Goal: Information Seeking & Learning: Learn about a topic

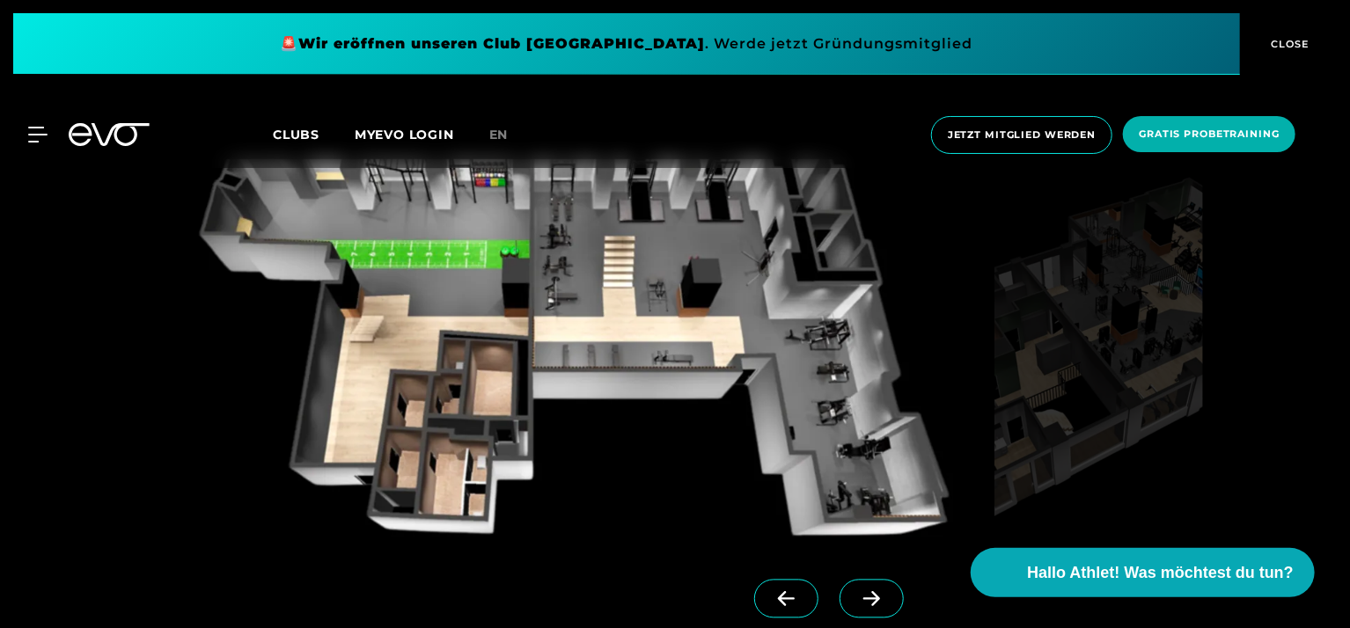
scroll to position [1525, 0]
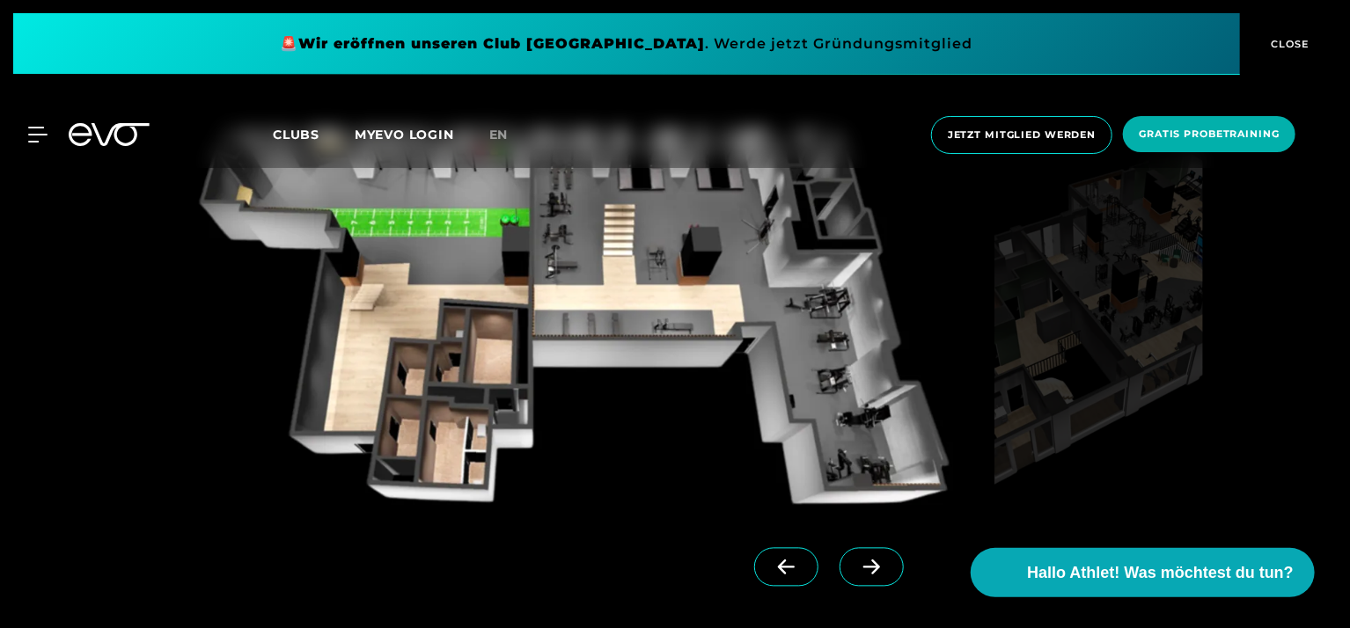
click at [856, 569] on icon at bounding box center [871, 568] width 31 height 16
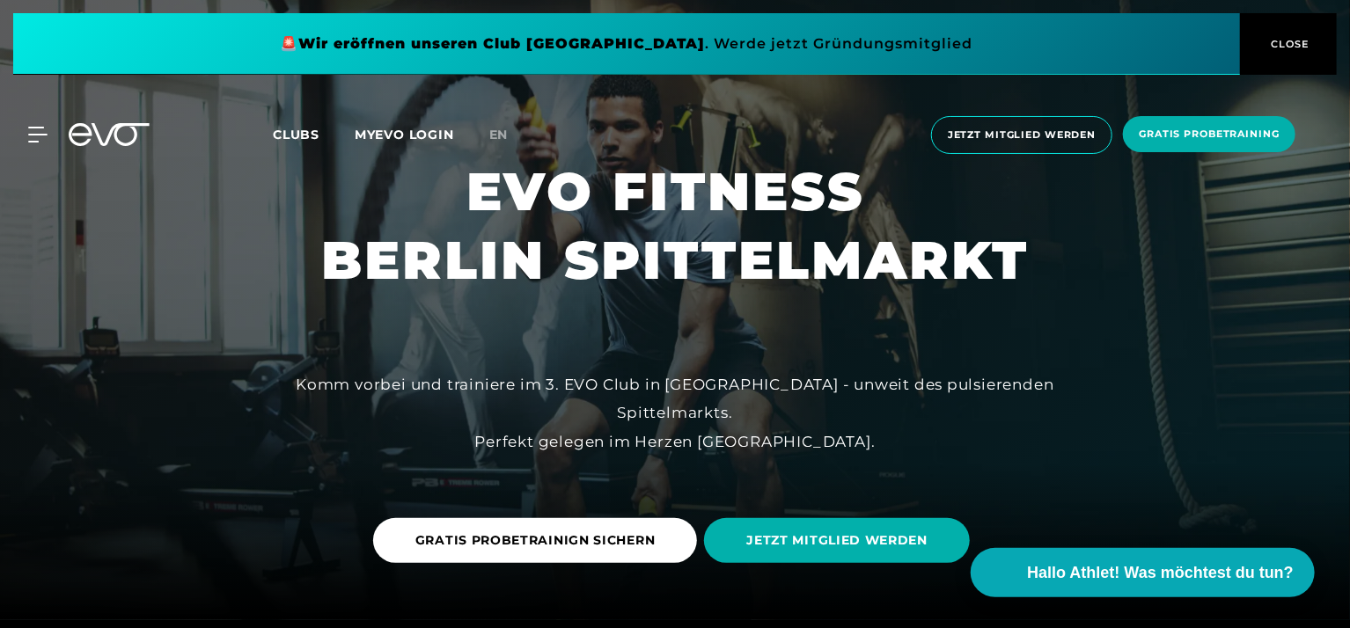
scroll to position [0, 0]
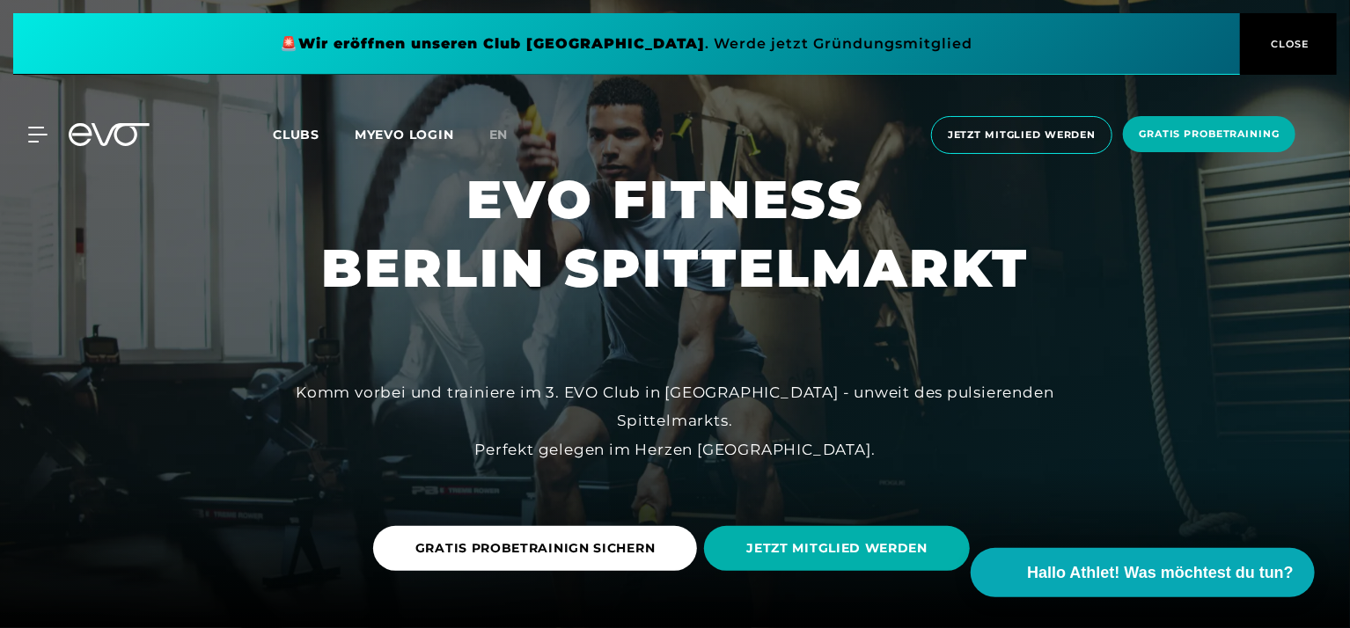
click at [1298, 44] on span "CLOSE" at bounding box center [1288, 44] width 43 height 16
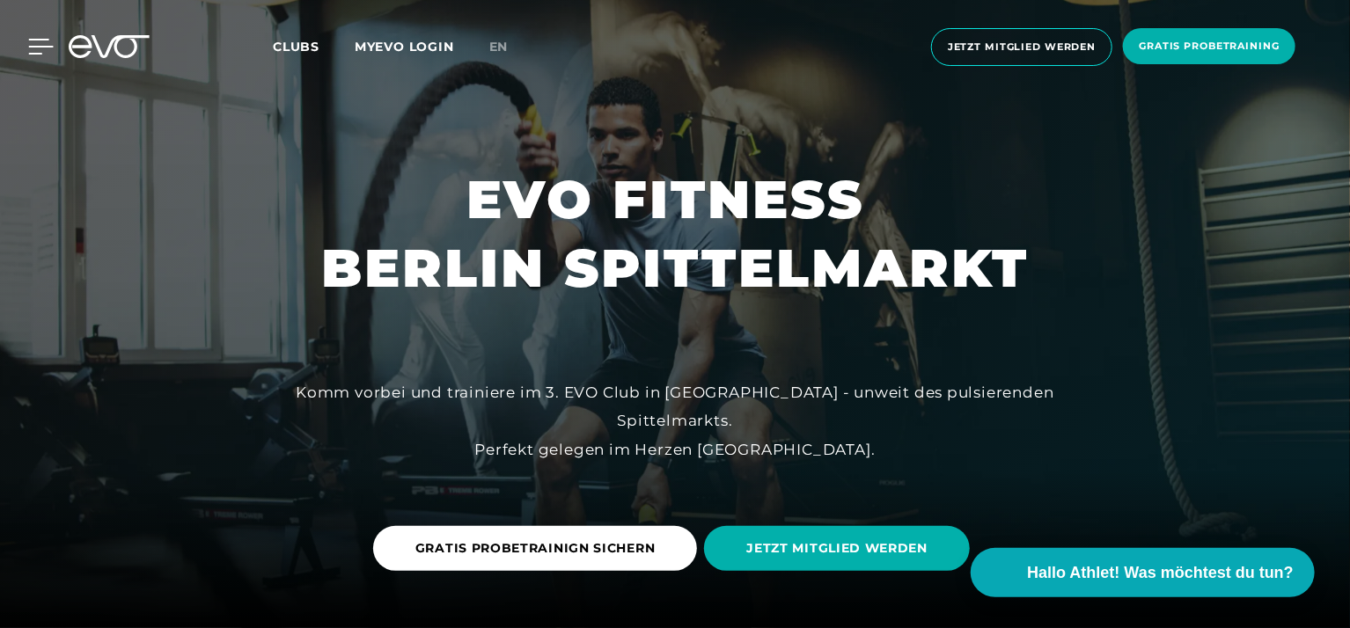
click at [33, 44] on icon at bounding box center [41, 47] width 26 height 16
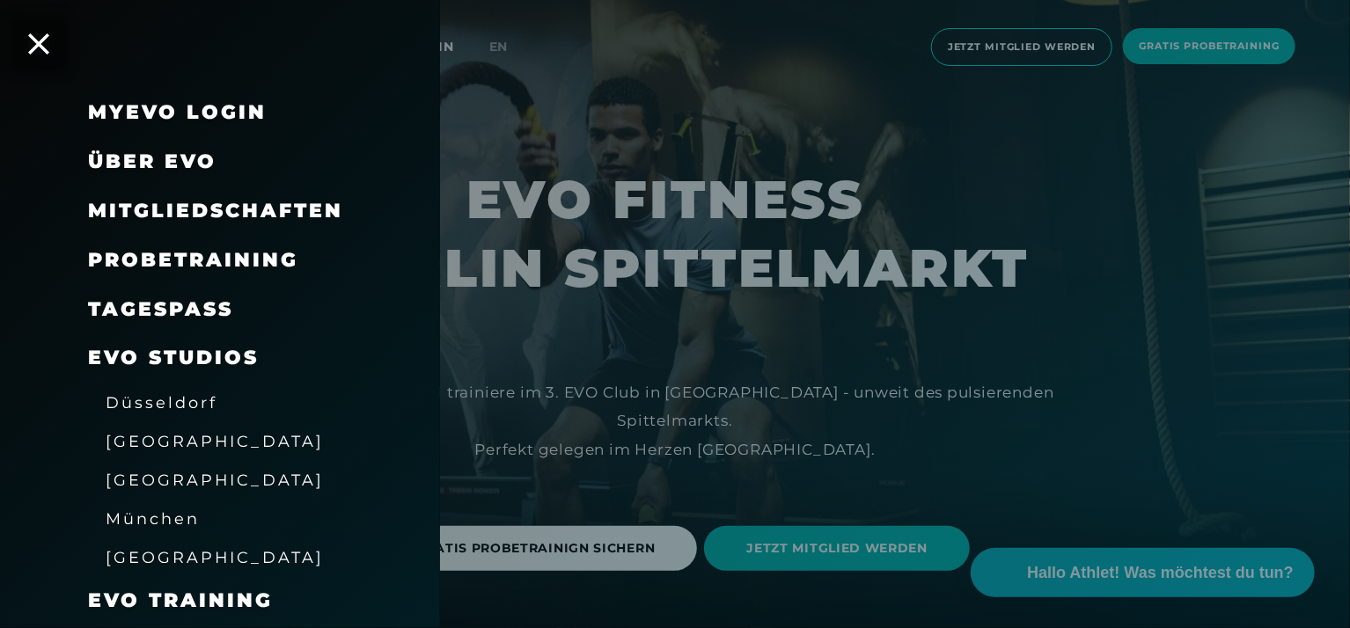
click at [142, 213] on span "Mitgliedschaften" at bounding box center [215, 211] width 255 height 24
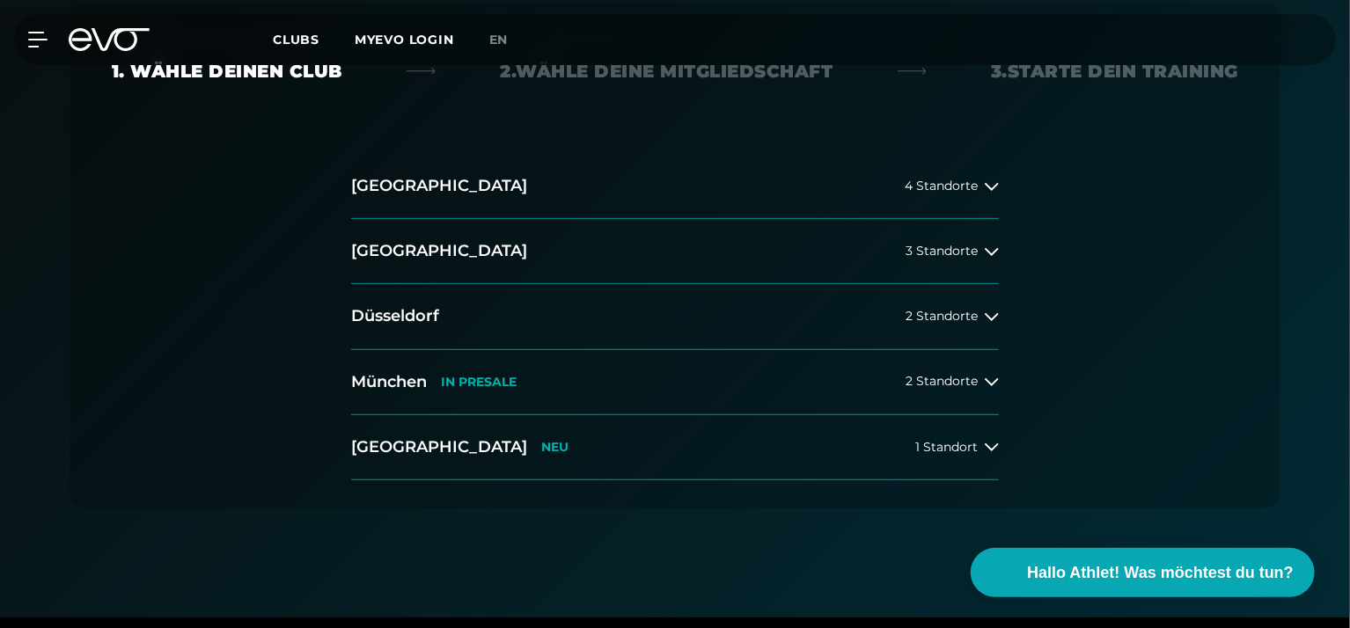
scroll to position [352, 0]
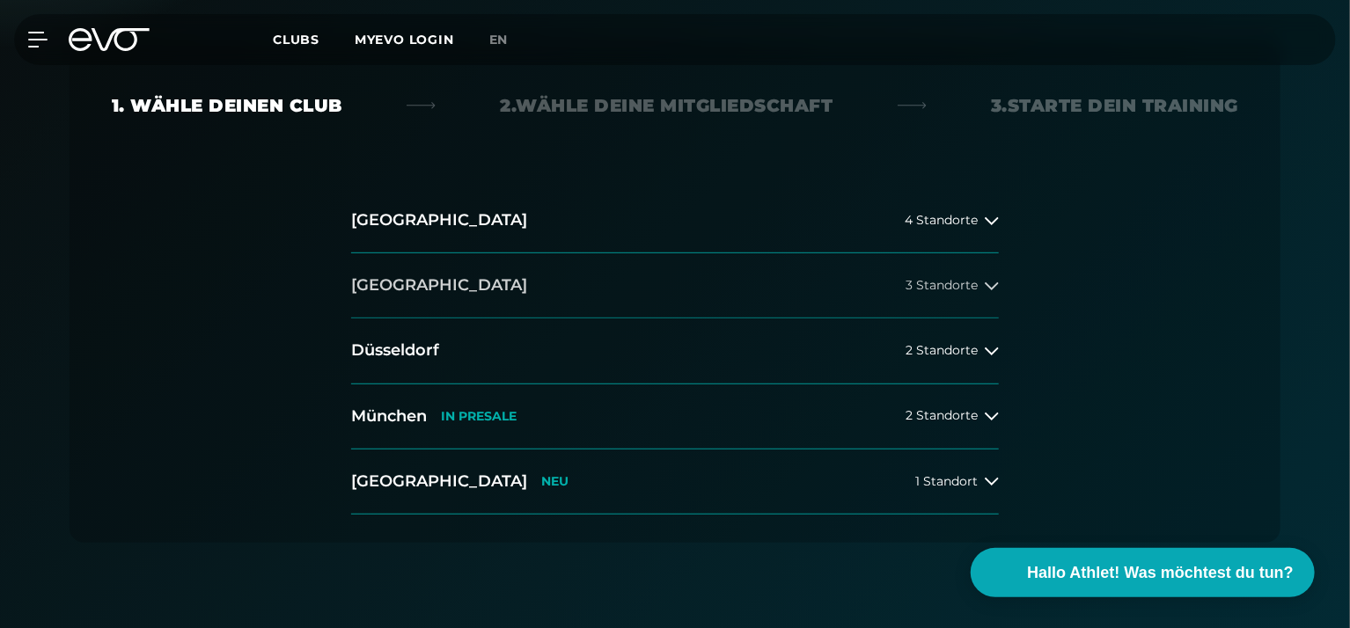
click at [996, 284] on icon at bounding box center [992, 286] width 14 height 8
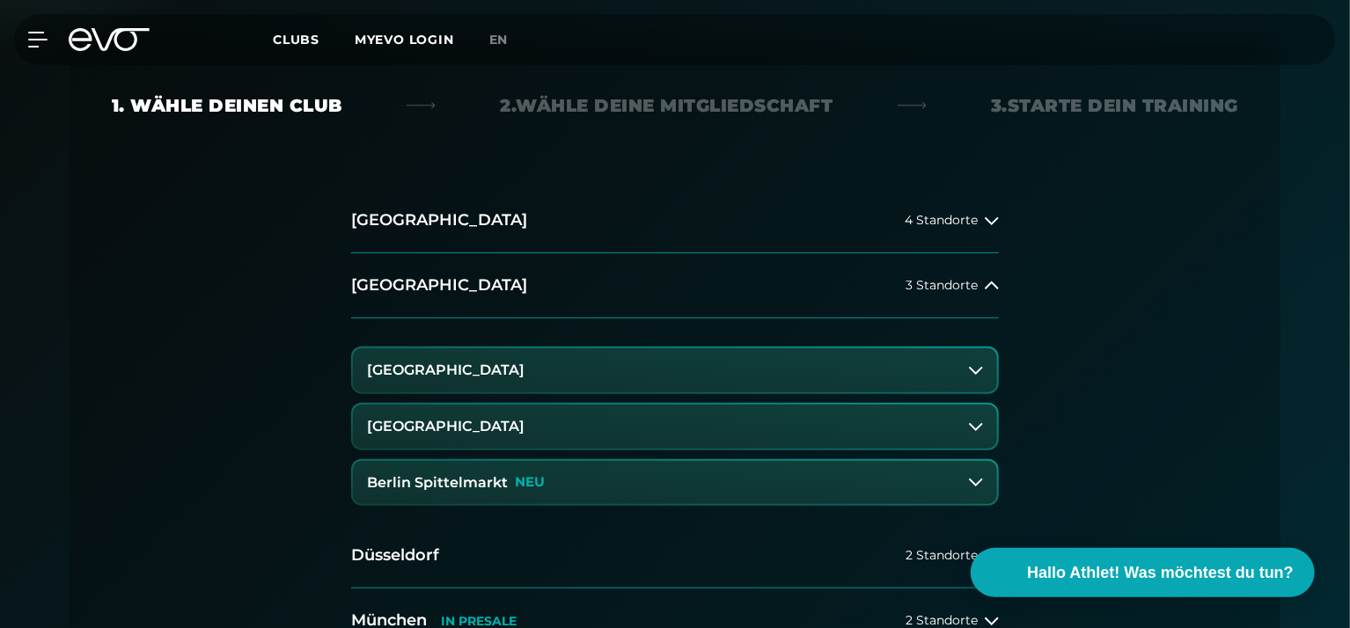
click at [475, 482] on h3 "Berlin Spittelmarkt" at bounding box center [437, 483] width 141 height 16
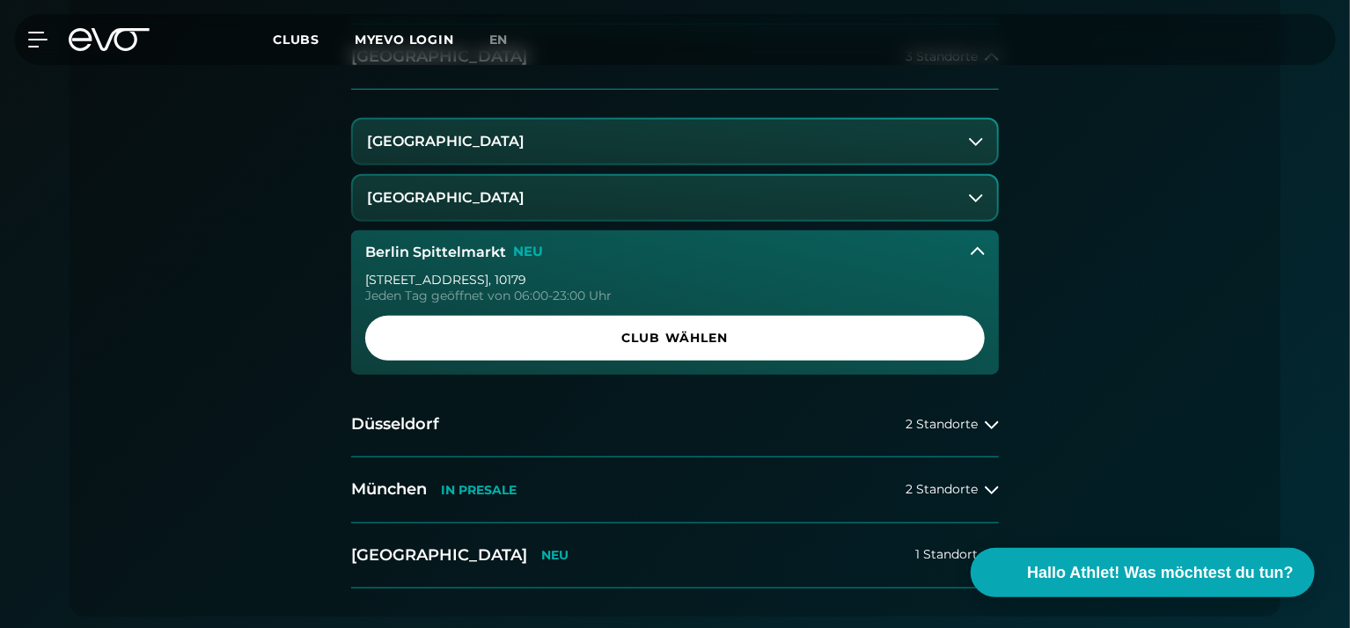
scroll to position [586, 0]
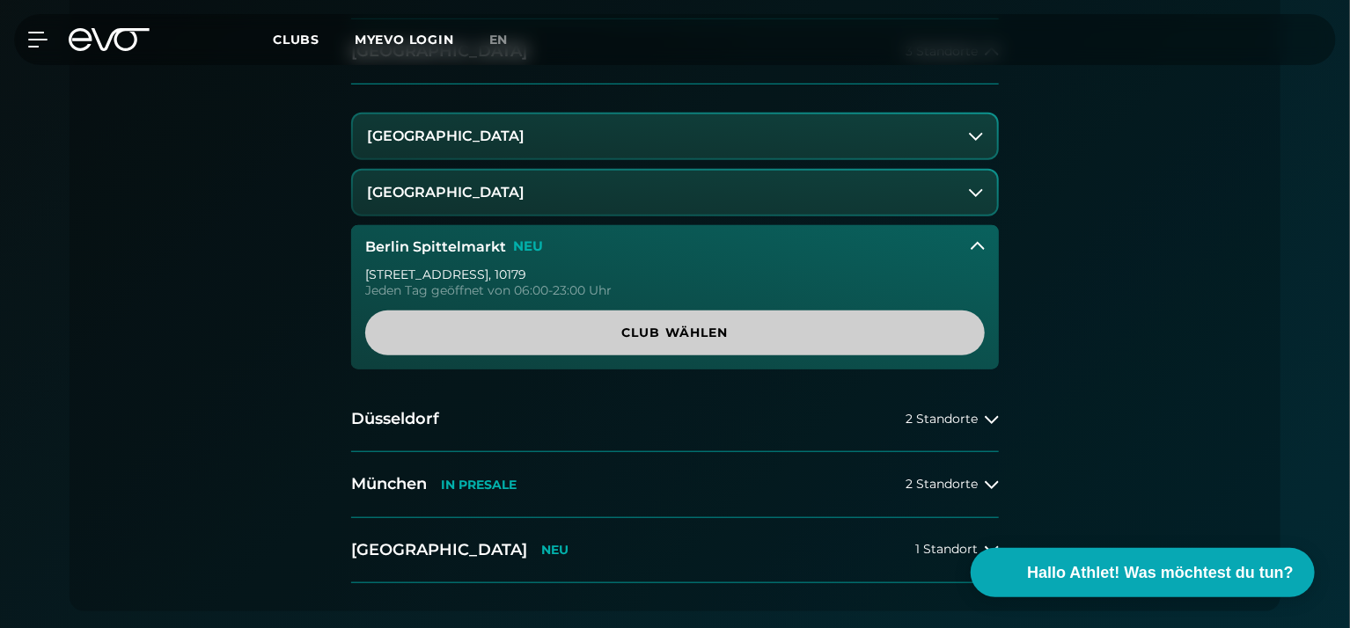
click at [687, 332] on span "Club wählen" at bounding box center [674, 333] width 535 height 18
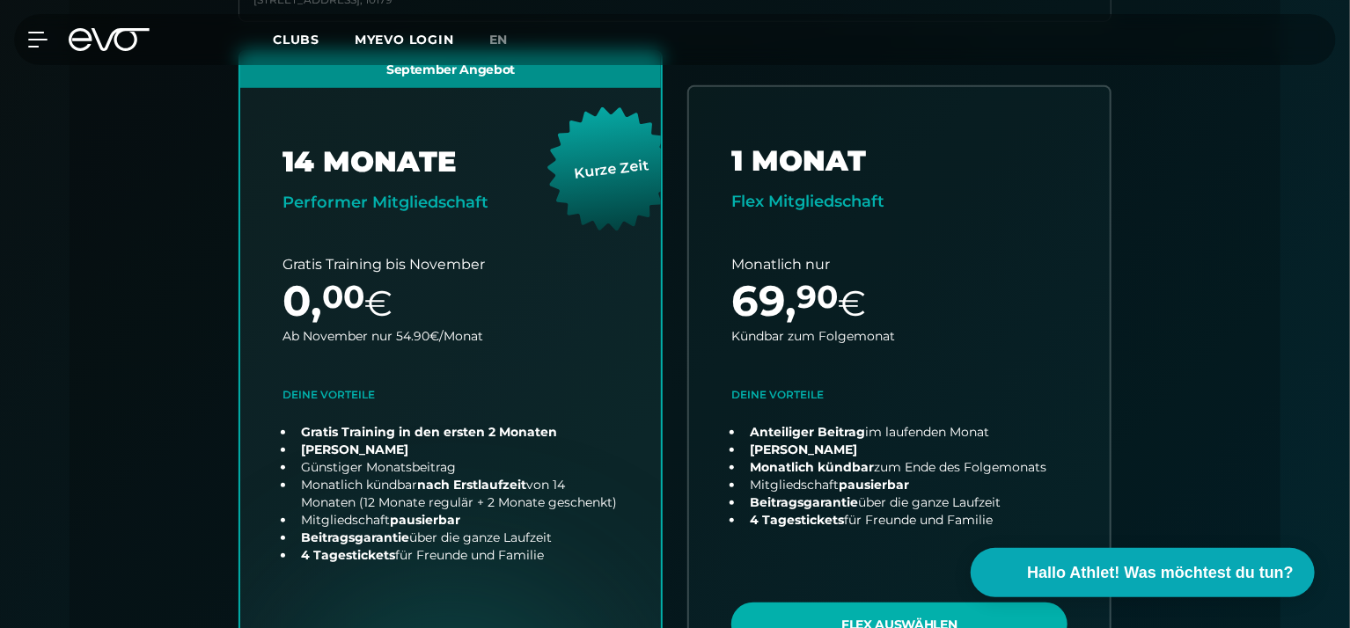
scroll to position [389, 0]
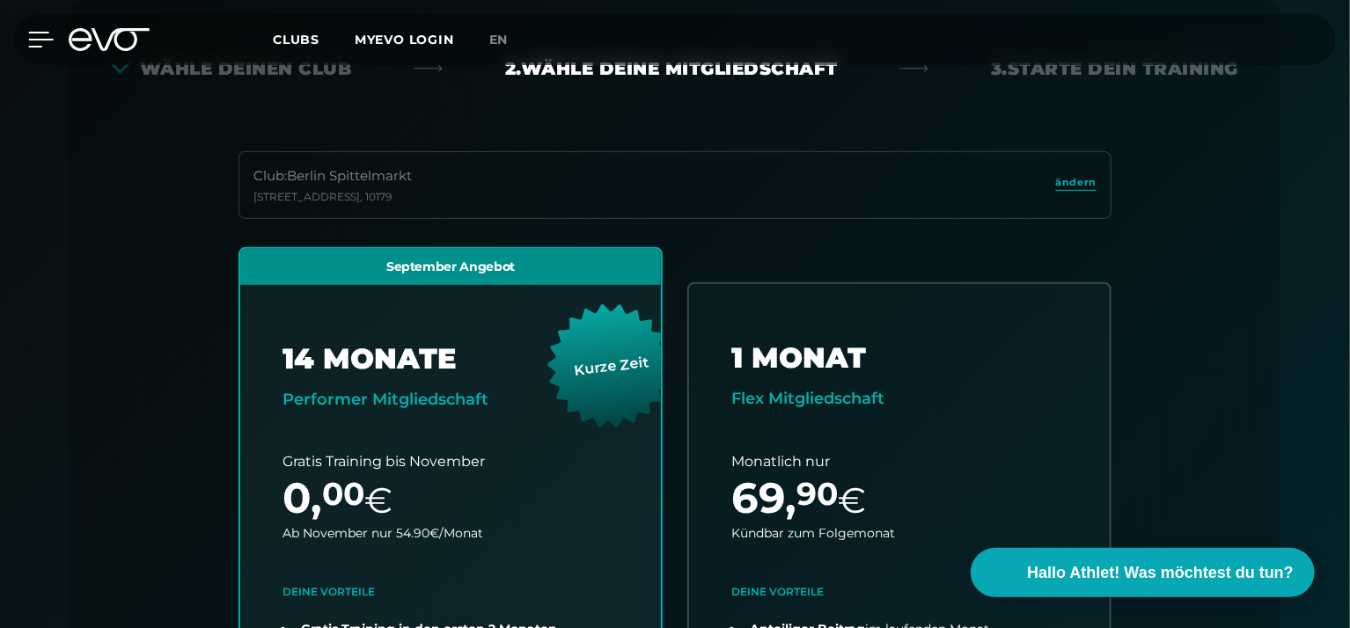
click at [33, 37] on icon at bounding box center [41, 40] width 26 height 16
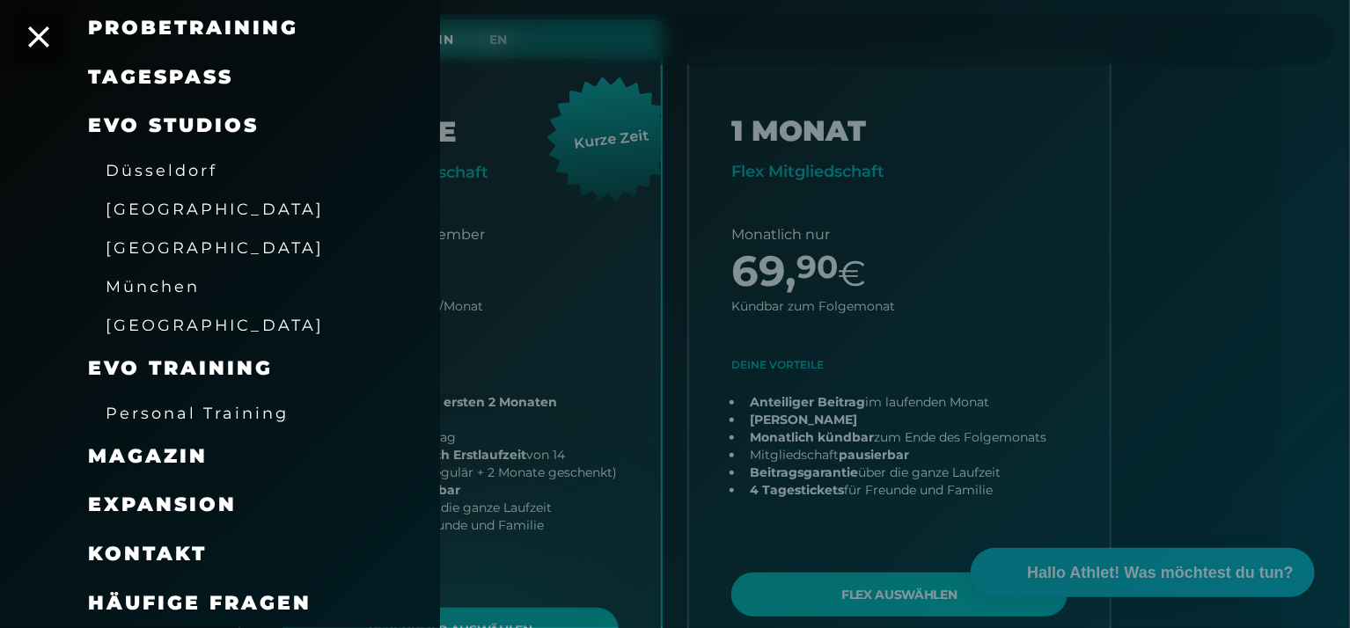
scroll to position [623, 0]
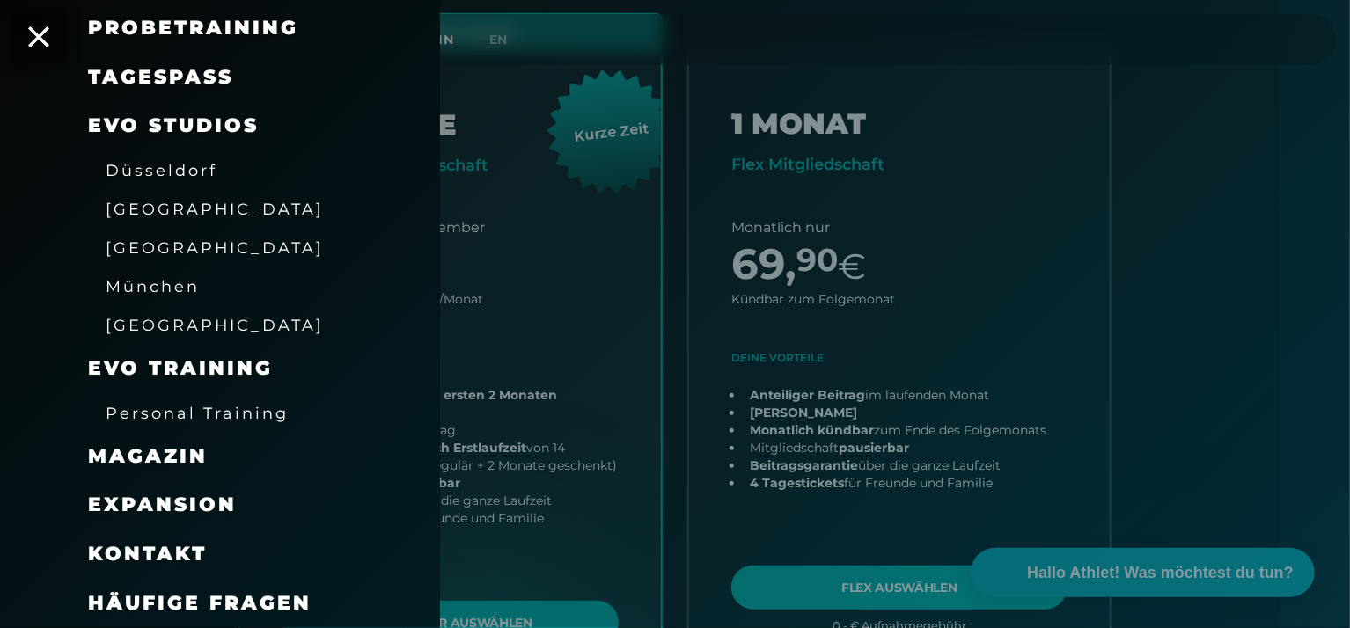
click at [140, 71] on link "TAGESPASS" at bounding box center [160, 77] width 145 height 24
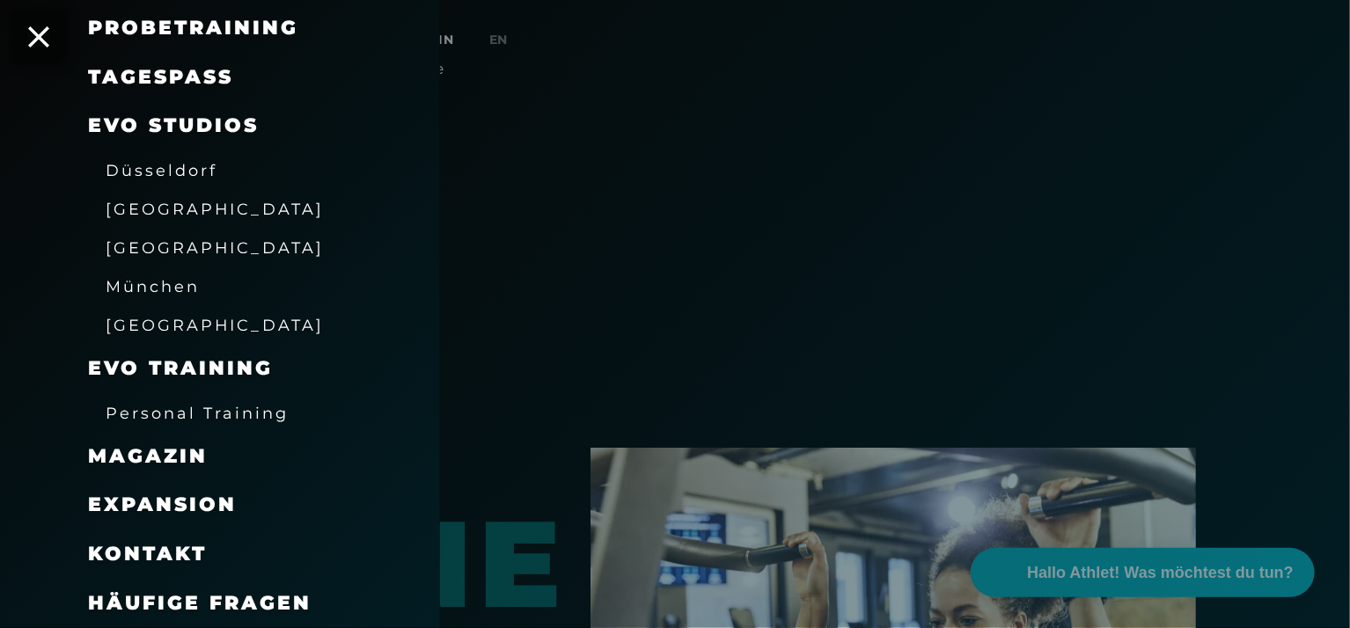
scroll to position [2267, 0]
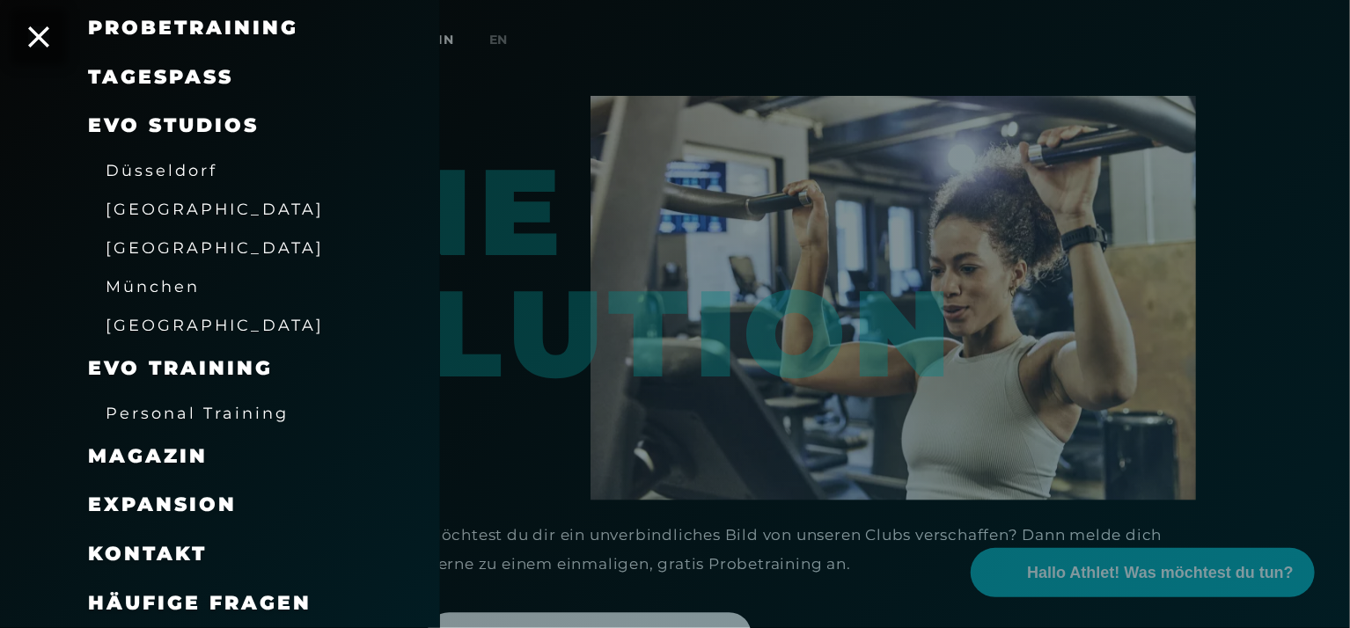
click at [178, 598] on span "Häufige Fragen" at bounding box center [200, 603] width 224 height 24
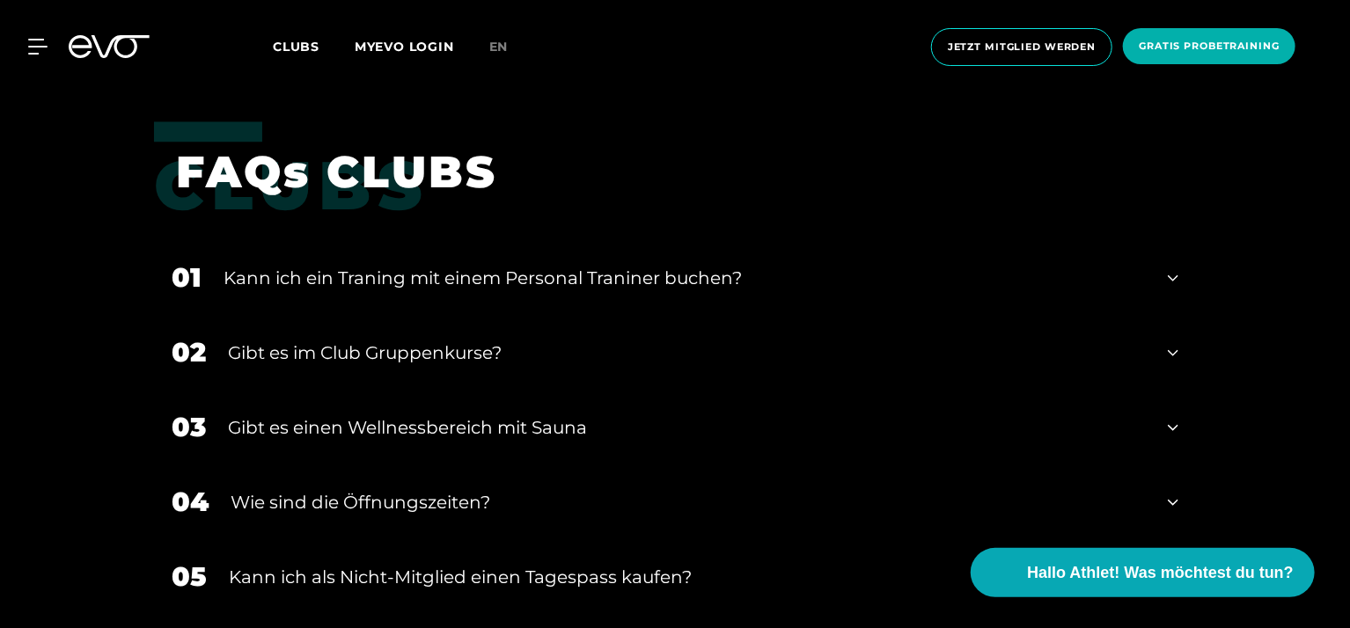
scroll to position [2120, 0]
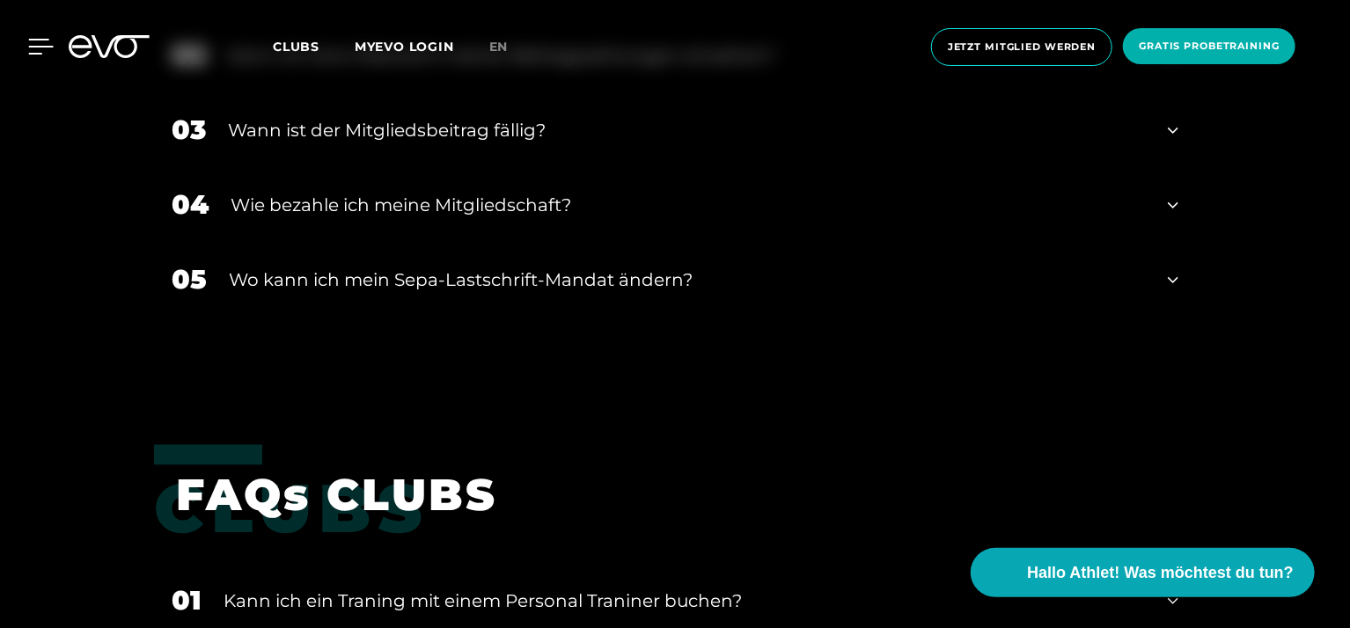
click at [35, 40] on icon at bounding box center [41, 47] width 25 height 14
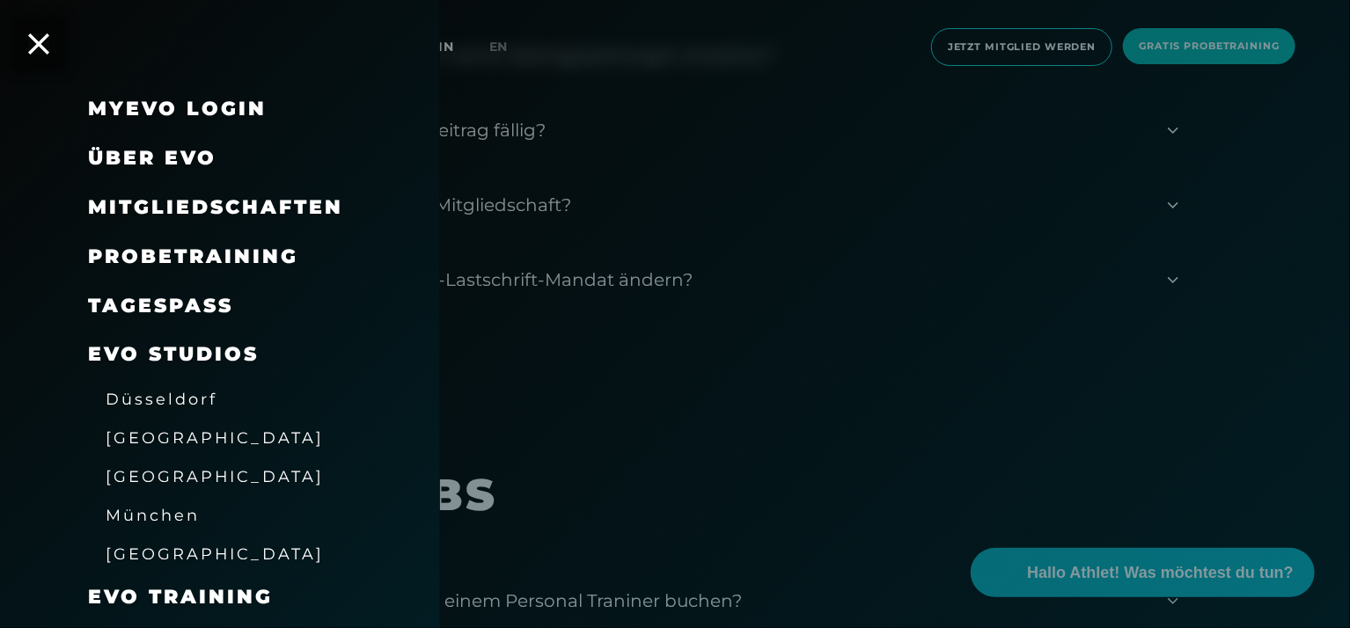
scroll to position [0, 0]
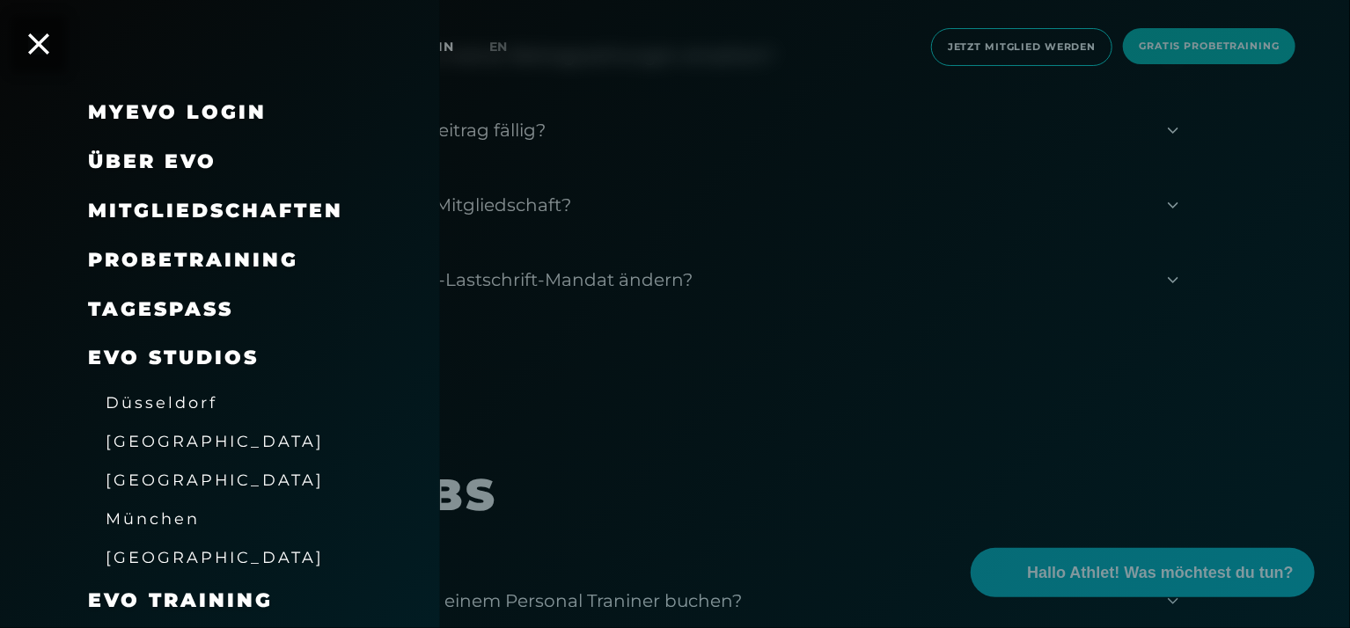
click at [160, 160] on span "Über EVO" at bounding box center [152, 162] width 128 height 24
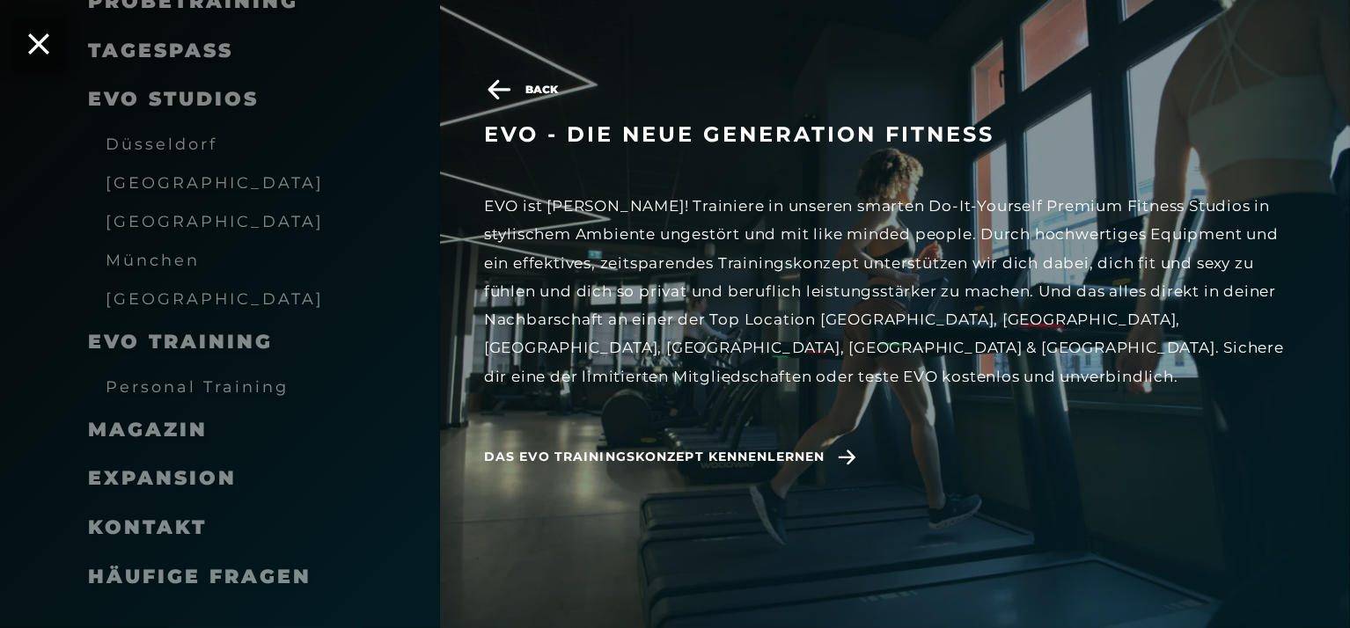
scroll to position [3646, 0]
click at [134, 184] on span "[GEOGRAPHIC_DATA]" at bounding box center [215, 182] width 218 height 18
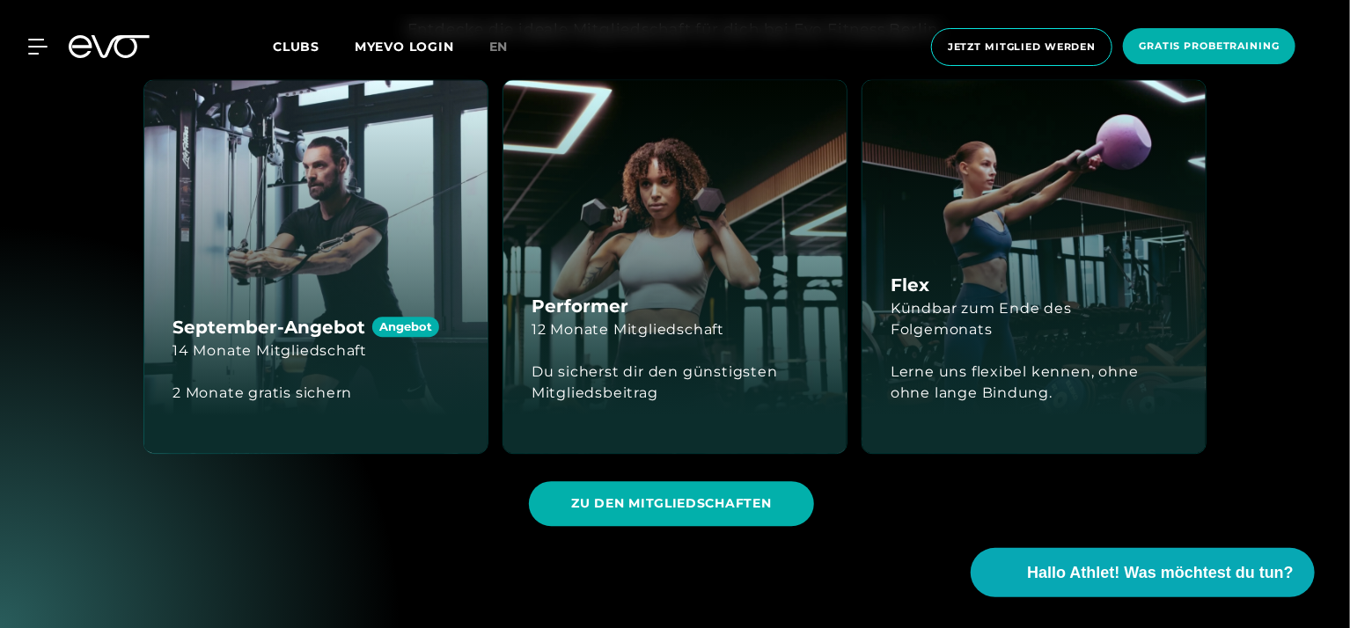
scroll to position [2346, 0]
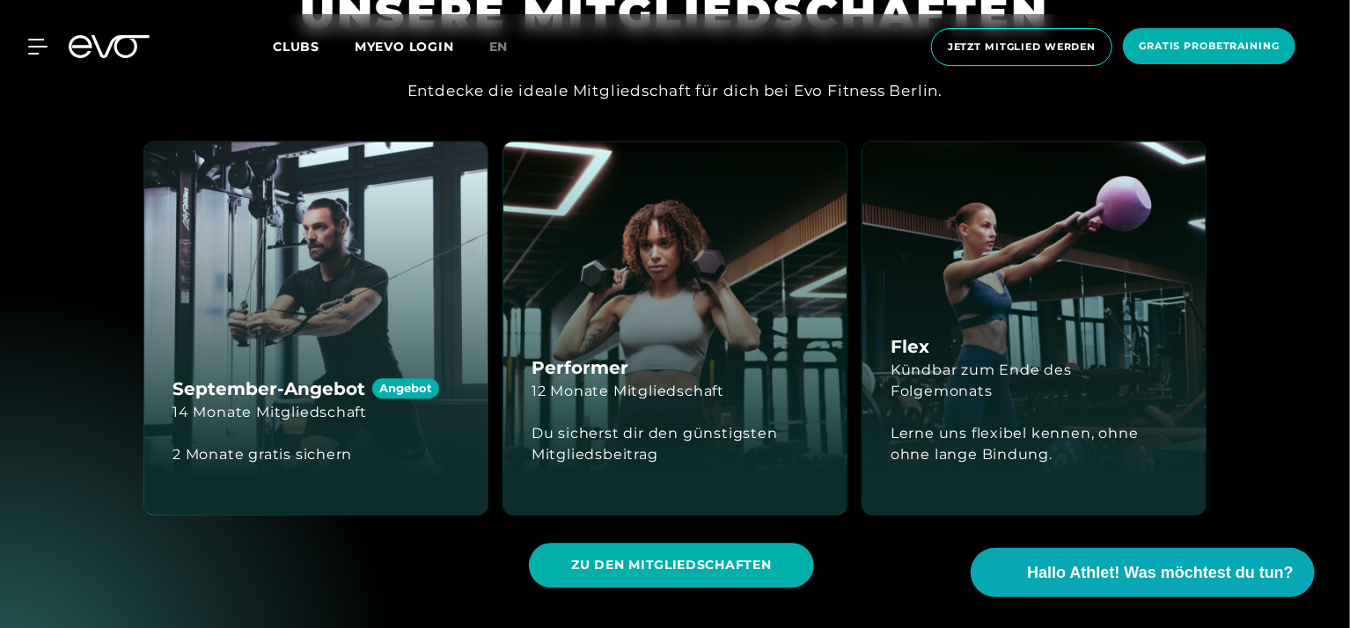
click at [1013, 334] on div "Flex Kündbar zum Ende des Folgemonats Lerne uns flexibel kennen, ohne ohne lang…" at bounding box center [1033, 328] width 343 height 373
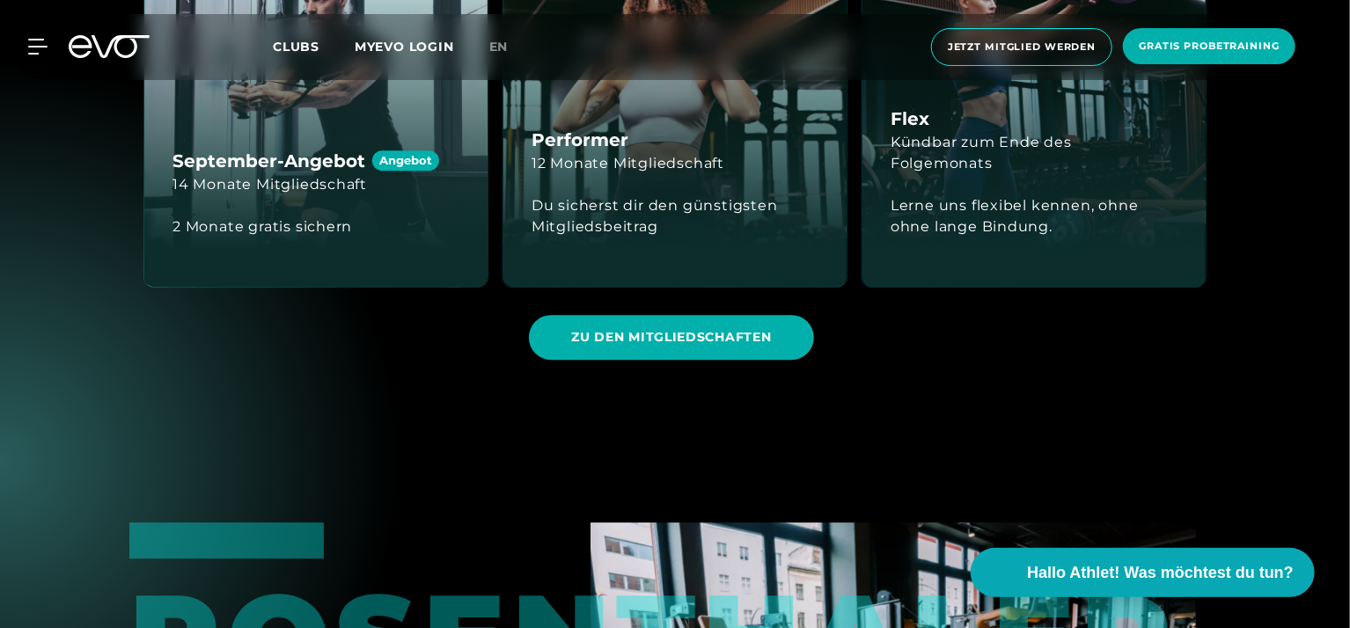
scroll to position [2581, 0]
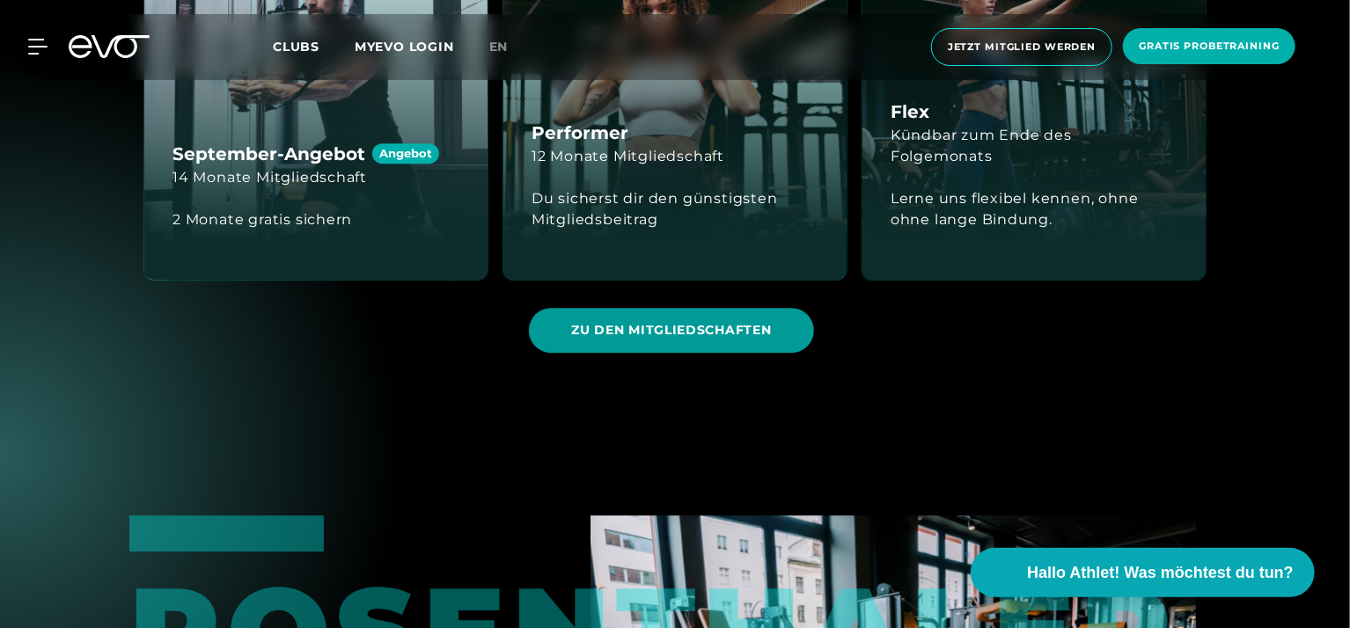
click at [679, 340] on span "ZU DEN MITGLIEDSCHAFTEN" at bounding box center [671, 330] width 284 height 45
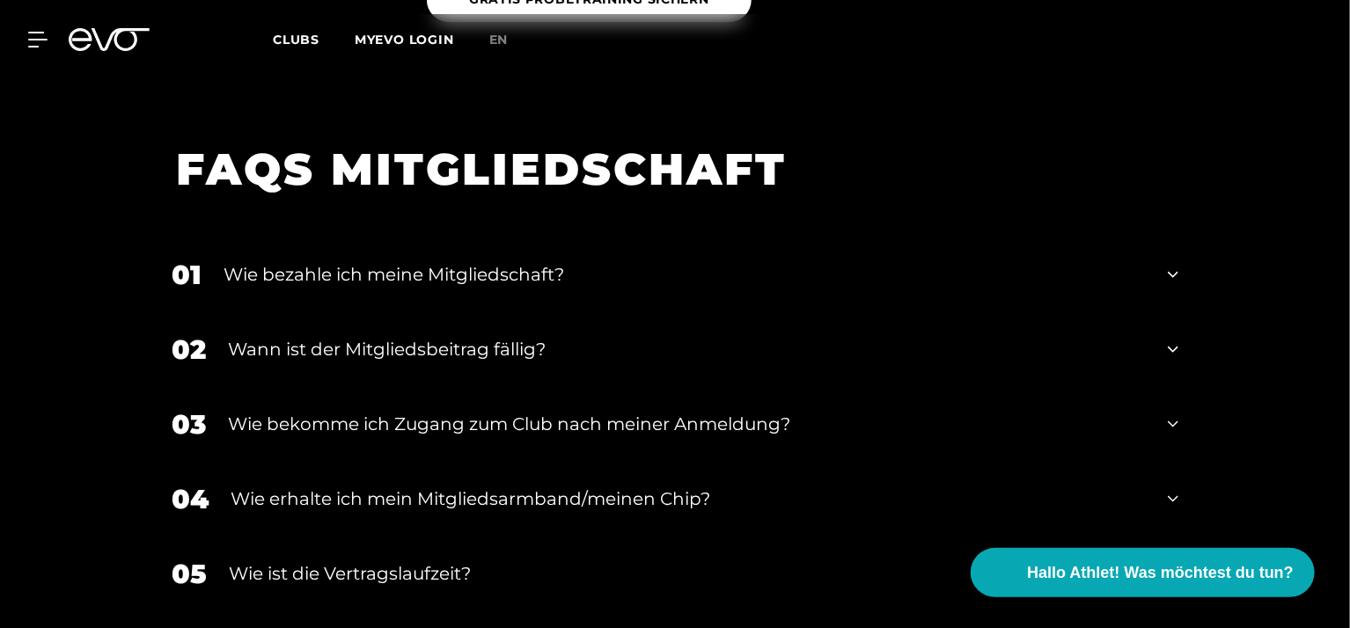
scroll to position [2971, 0]
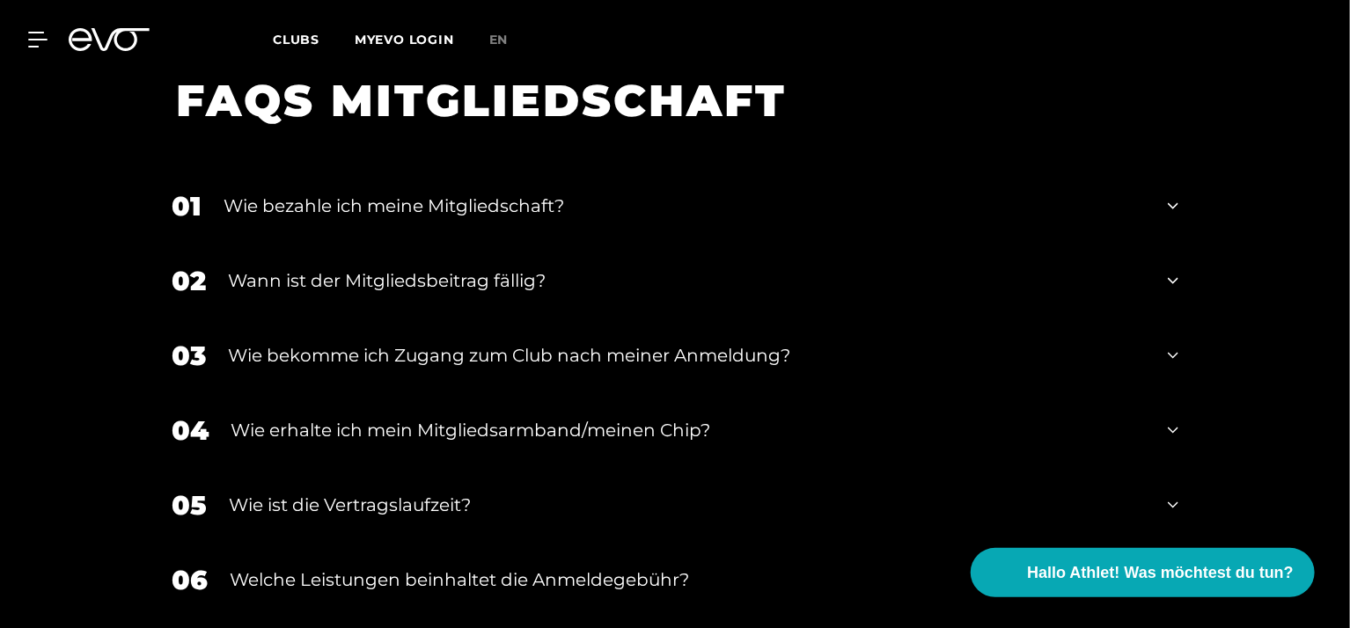
click at [1173, 195] on icon at bounding box center [1173, 205] width 11 height 21
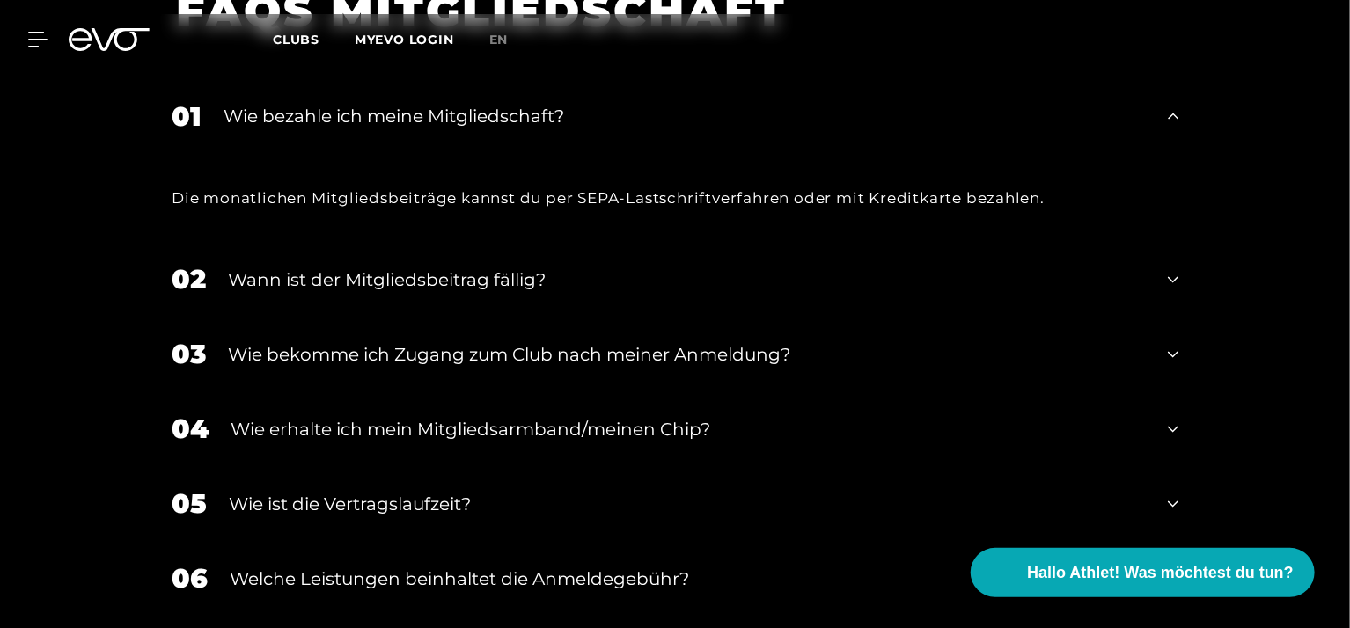
scroll to position [3087, 0]
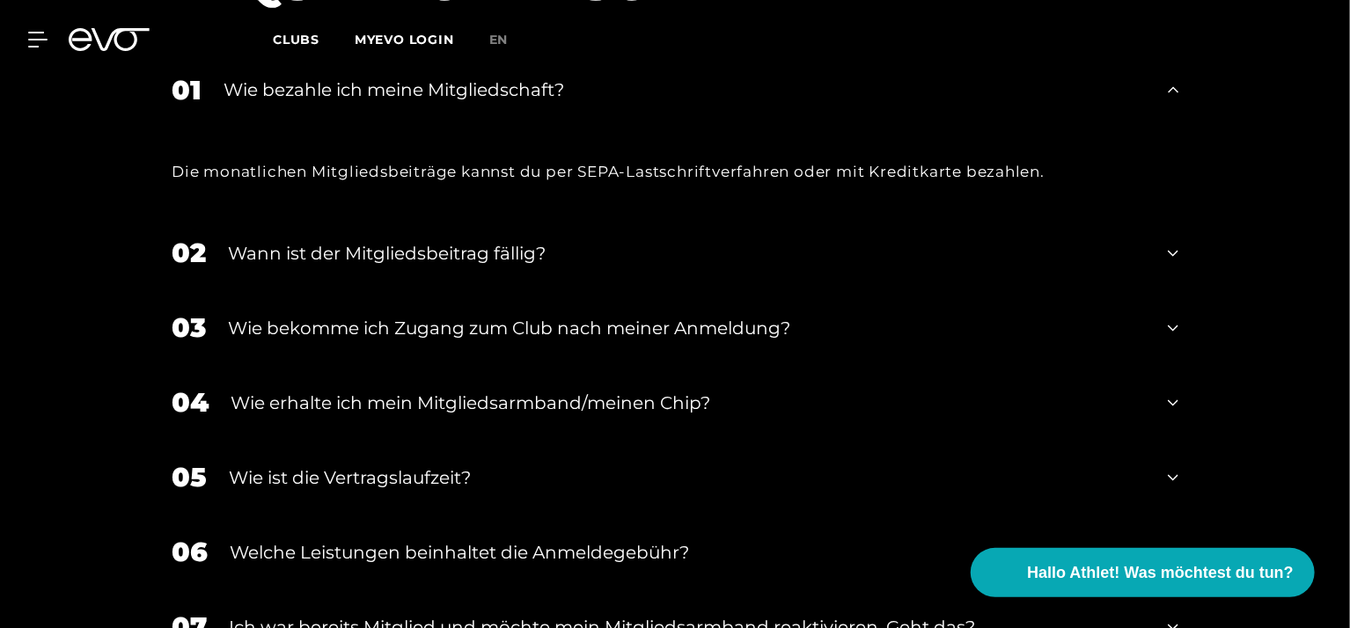
click at [1169, 243] on icon at bounding box center [1173, 253] width 11 height 21
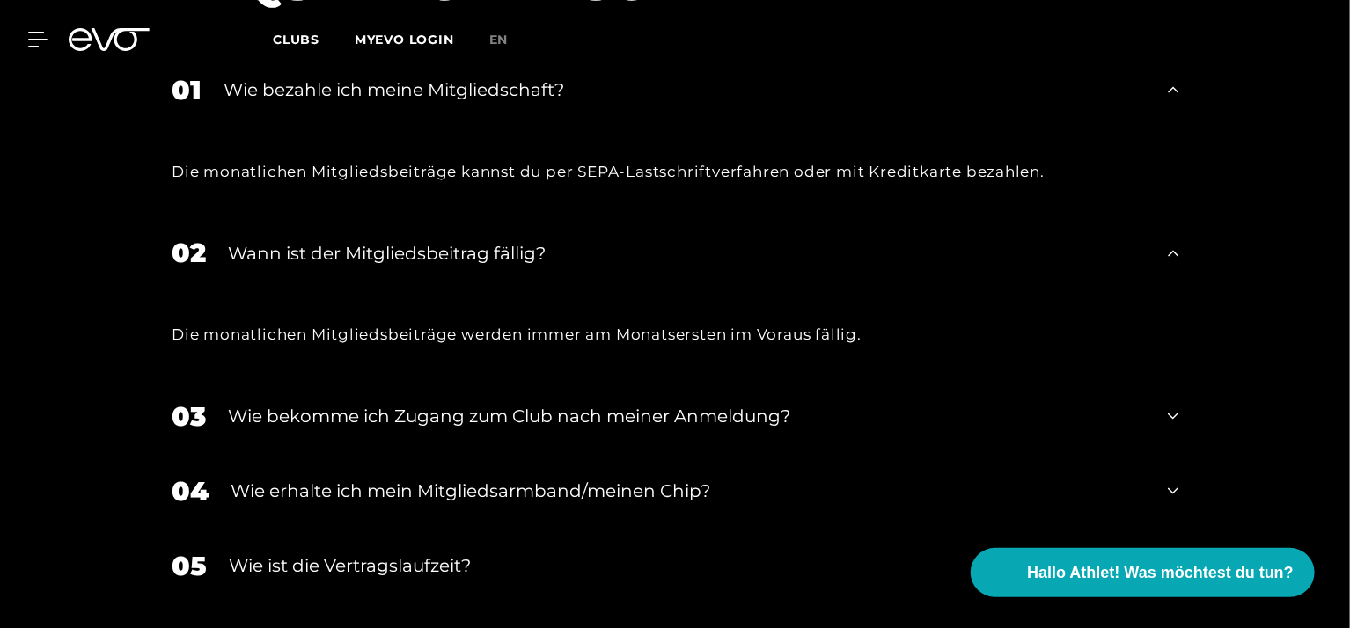
click at [1171, 406] on icon at bounding box center [1173, 416] width 11 height 21
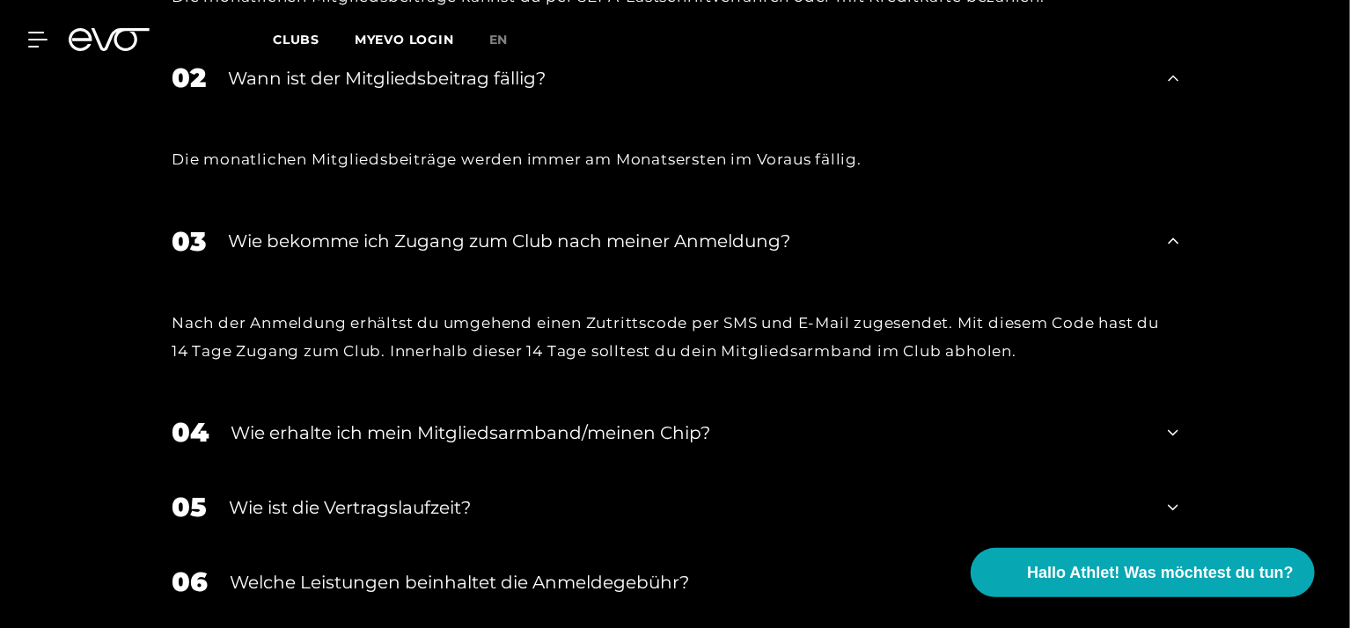
scroll to position [3323, 0]
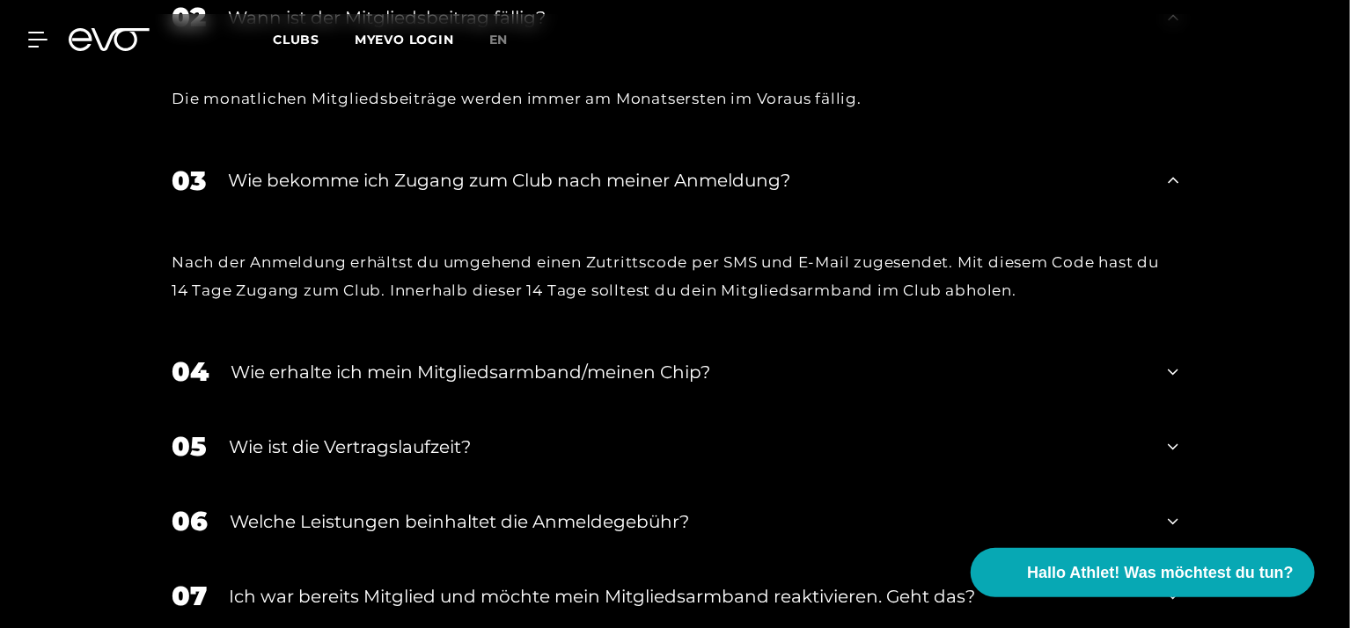
click at [1180, 348] on div "04 Wie erhalte ich mein Mitgliedsarmband/meinen Chip?" at bounding box center [675, 371] width 1042 height 75
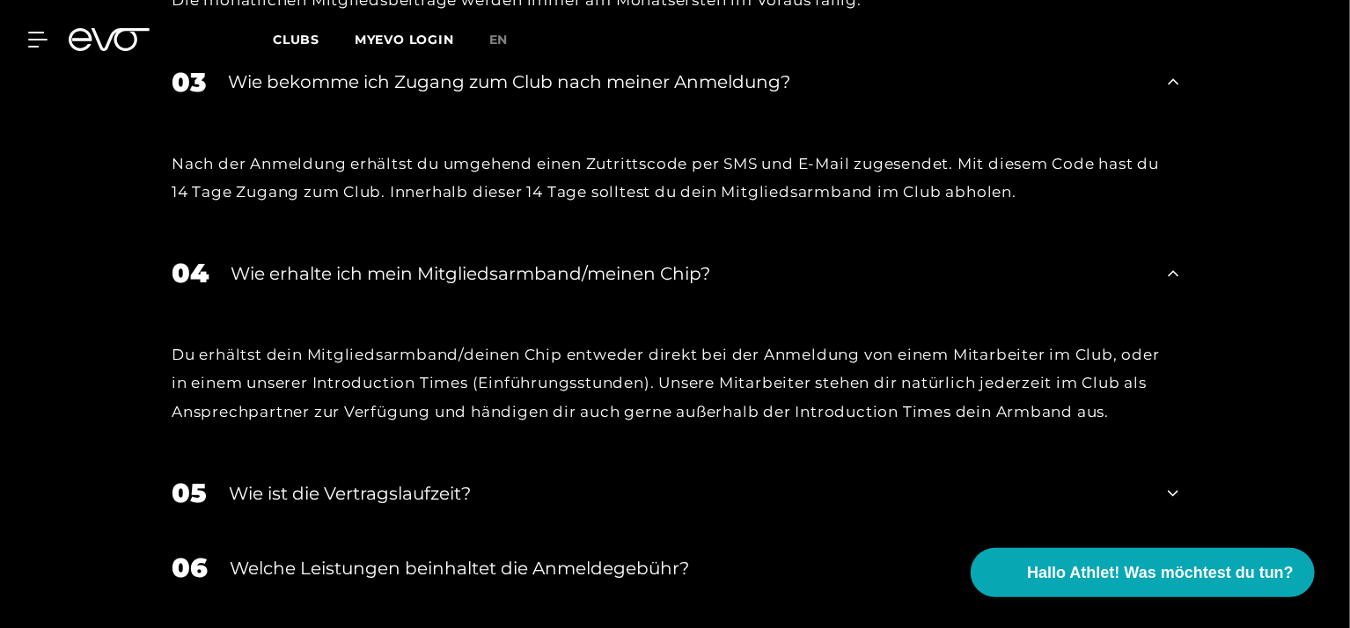
scroll to position [3439, 0]
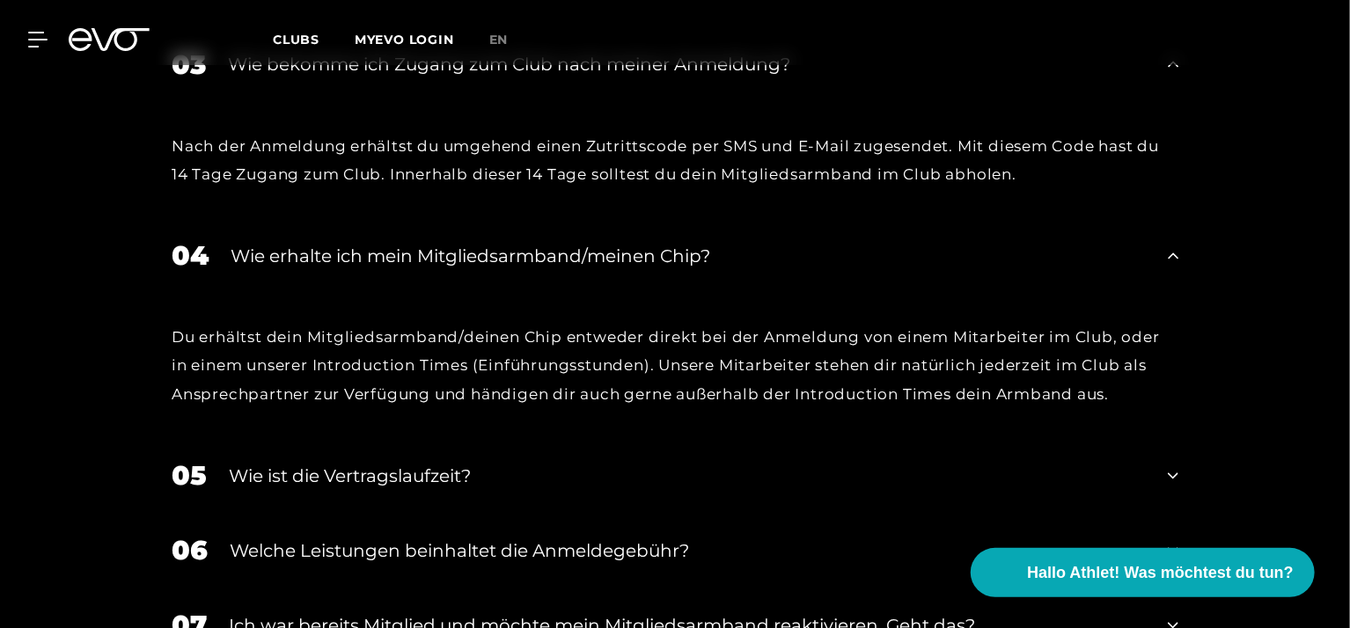
click at [1166, 448] on div "05 Wie ist die Vertragslaufzeit?" at bounding box center [675, 475] width 1042 height 75
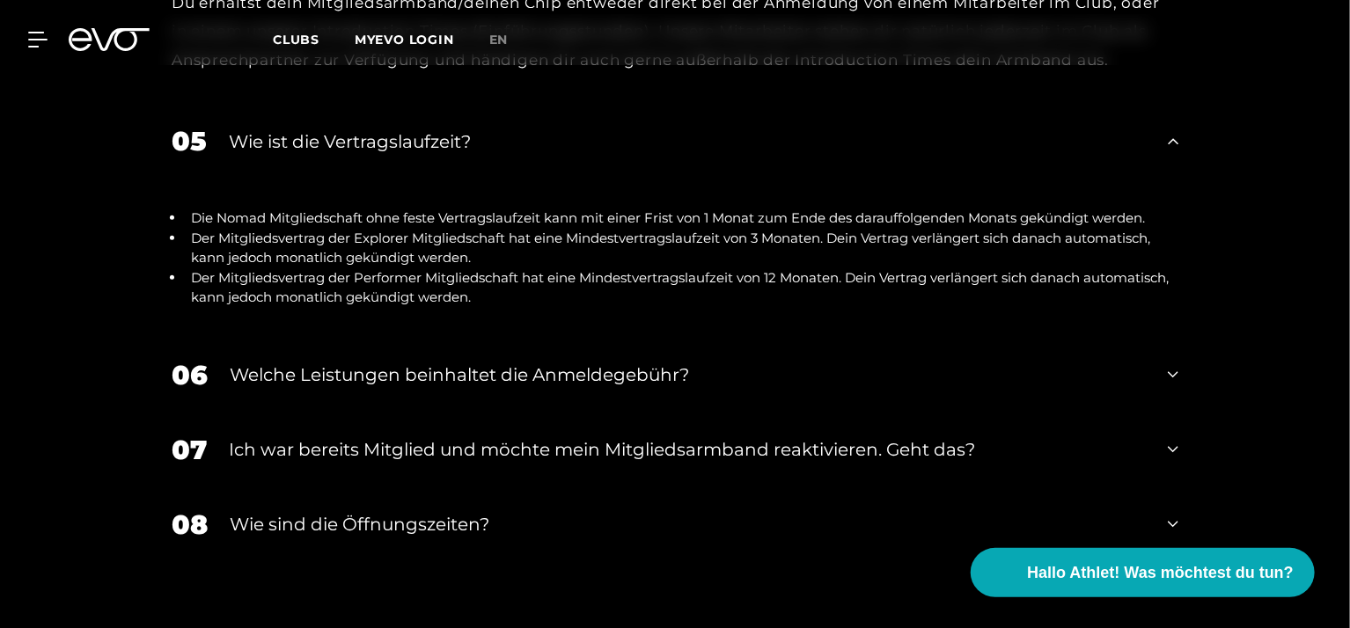
scroll to position [3791, 0]
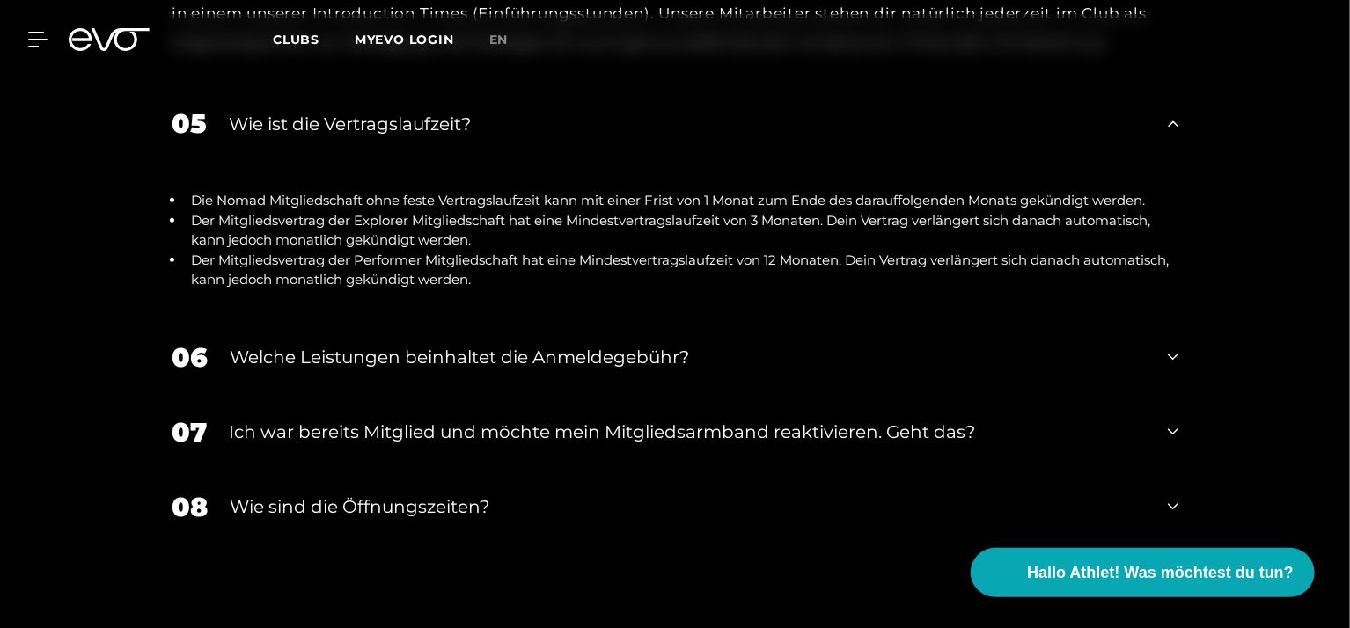
click at [616, 344] on div "Welche Leistungen beinhaltet die Anmeldegebühr?" at bounding box center [688, 357] width 916 height 26
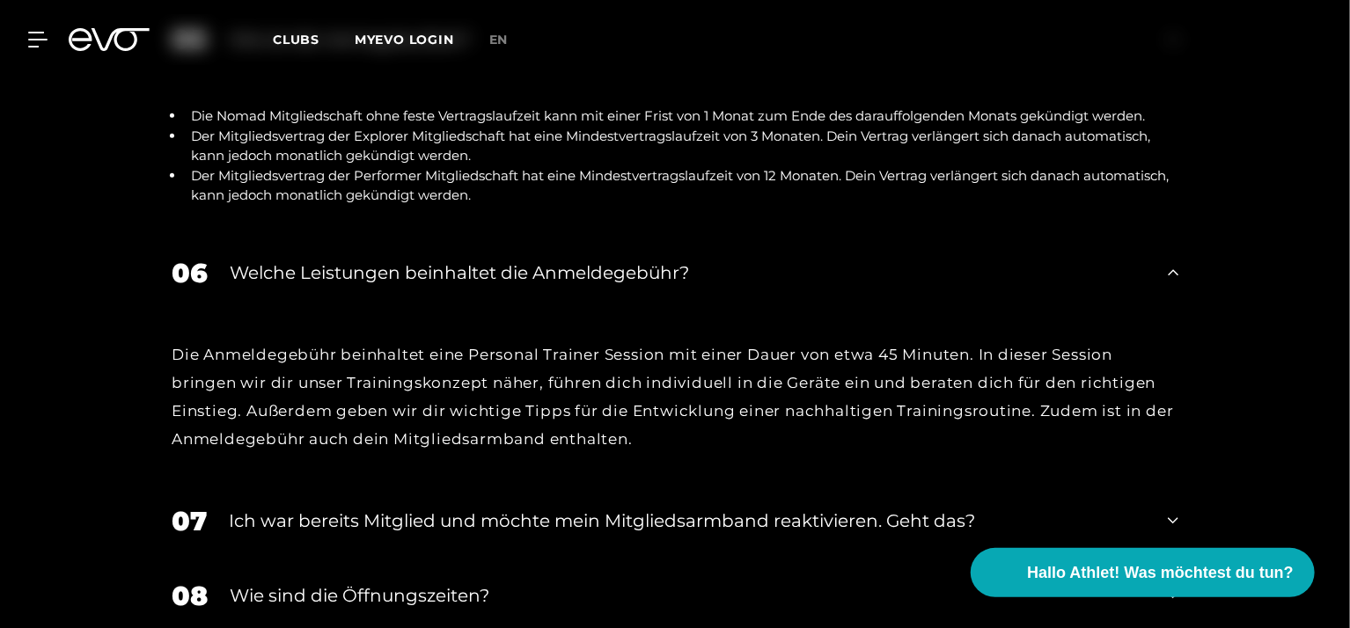
scroll to position [3909, 0]
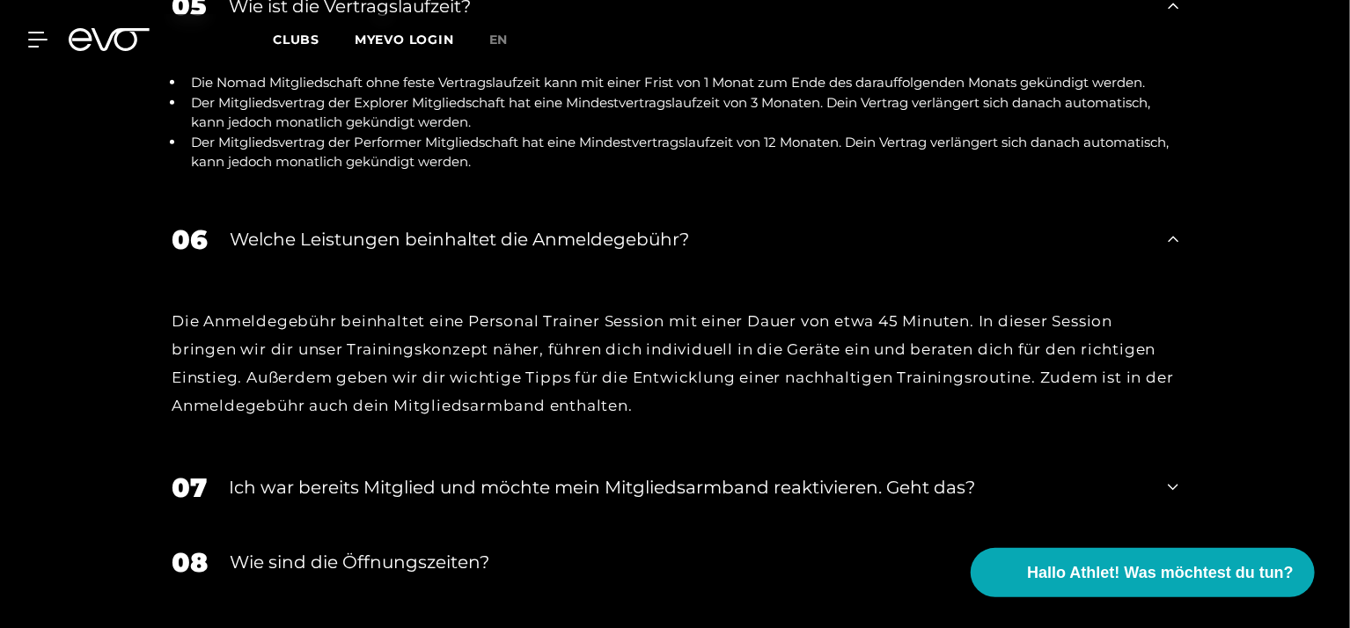
click at [438, 474] on div "Ich war bereits Mitglied und möchte mein Mitgliedsarmband reaktivieren. Geht da…" at bounding box center [687, 487] width 917 height 26
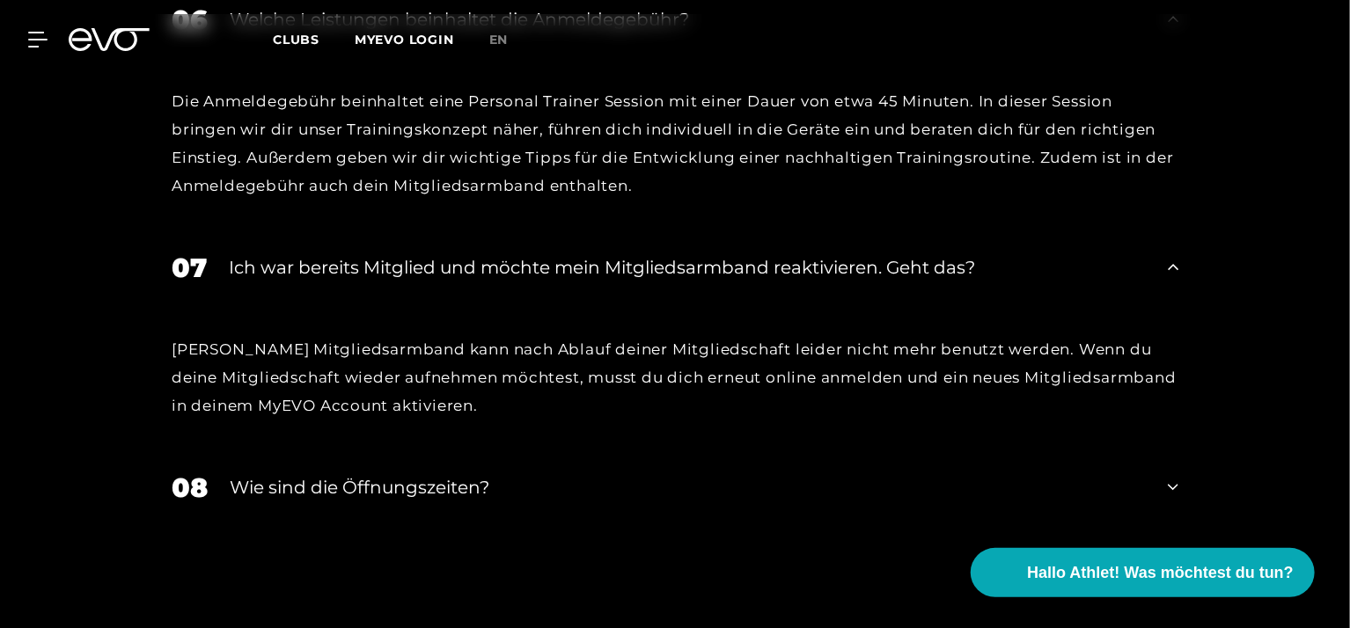
scroll to position [4143, 0]
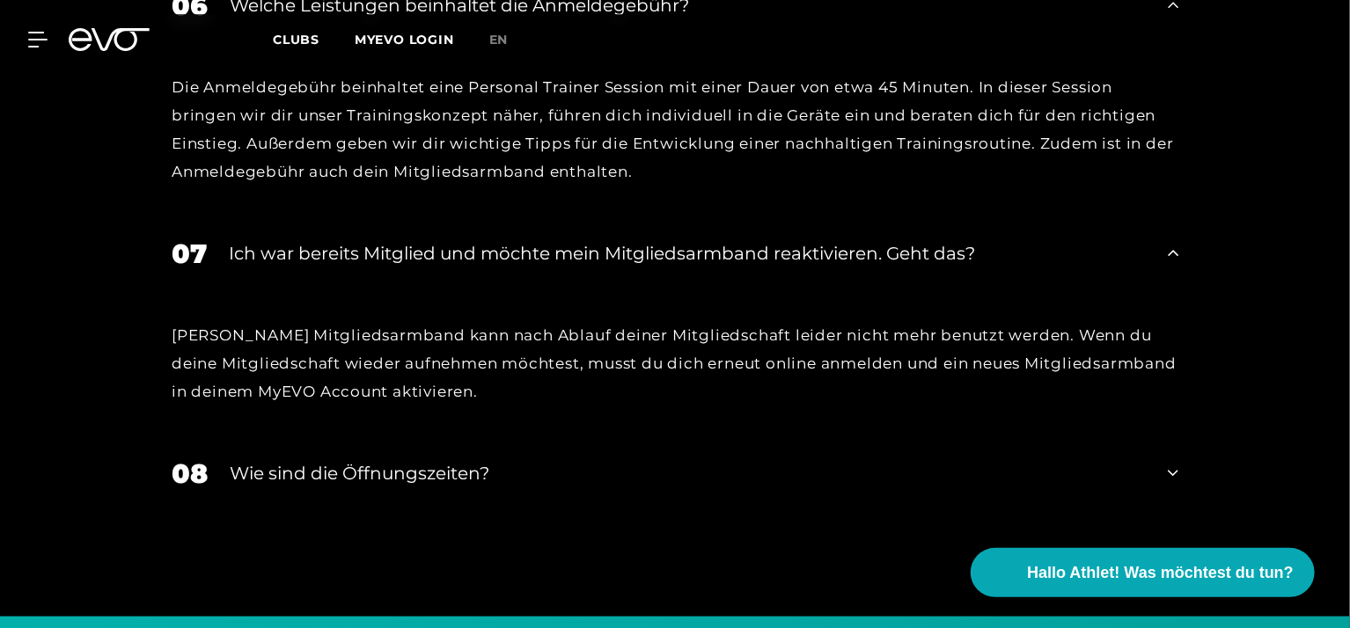
click at [343, 460] on div "Wie sind die Öffnungszeiten?" at bounding box center [688, 473] width 916 height 26
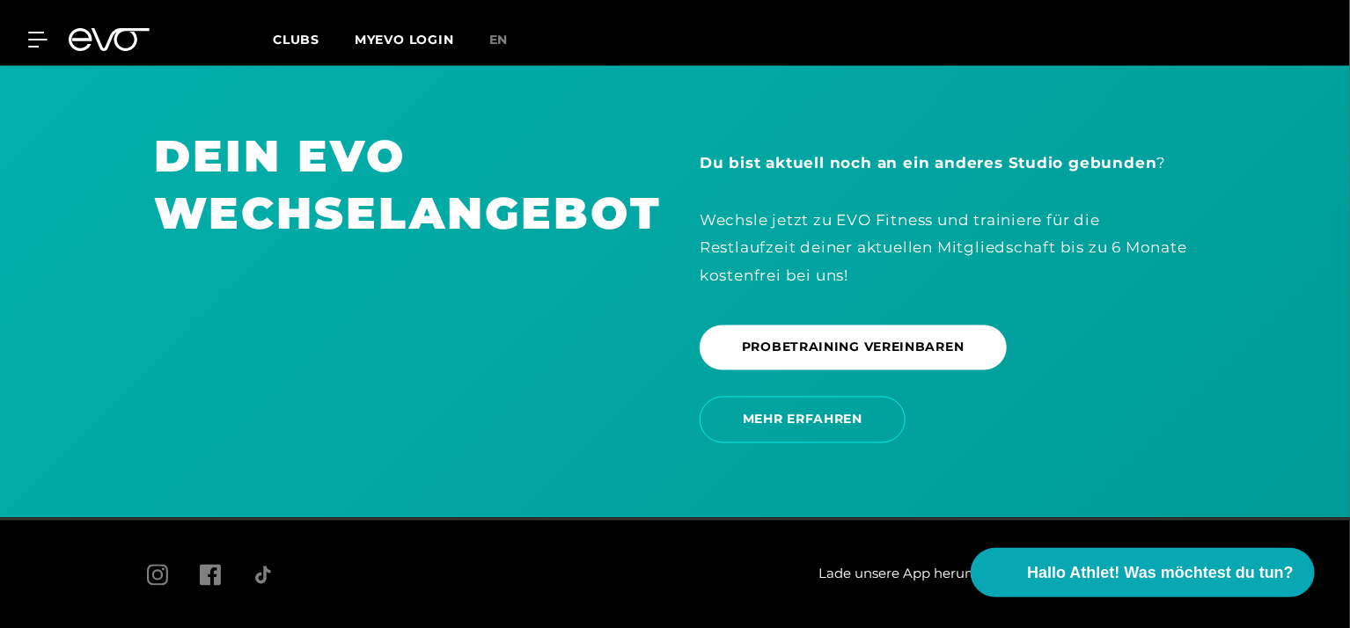
scroll to position [4862, 0]
